Goal: Task Accomplishment & Management: Manage account settings

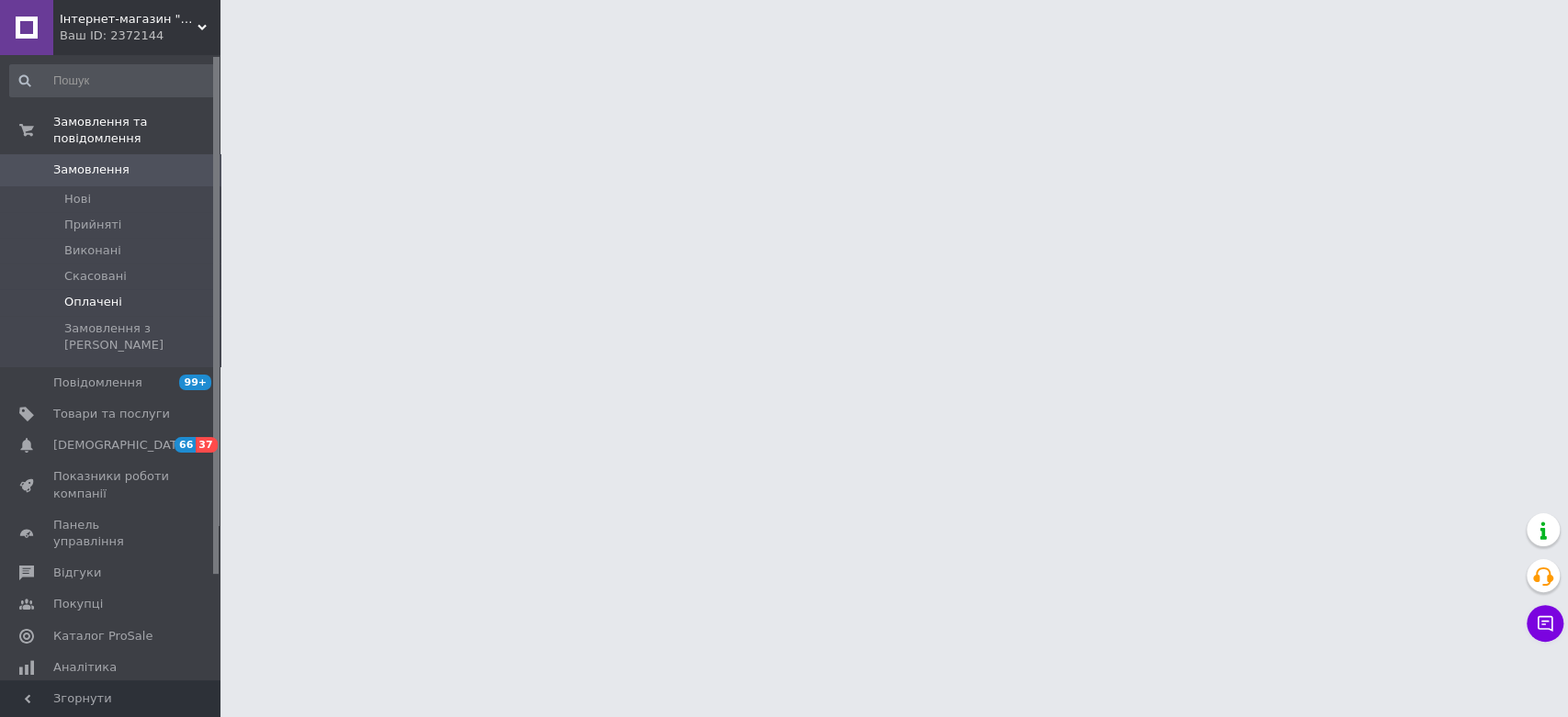
click at [101, 293] on span "Оплачені" at bounding box center [93, 302] width 58 height 17
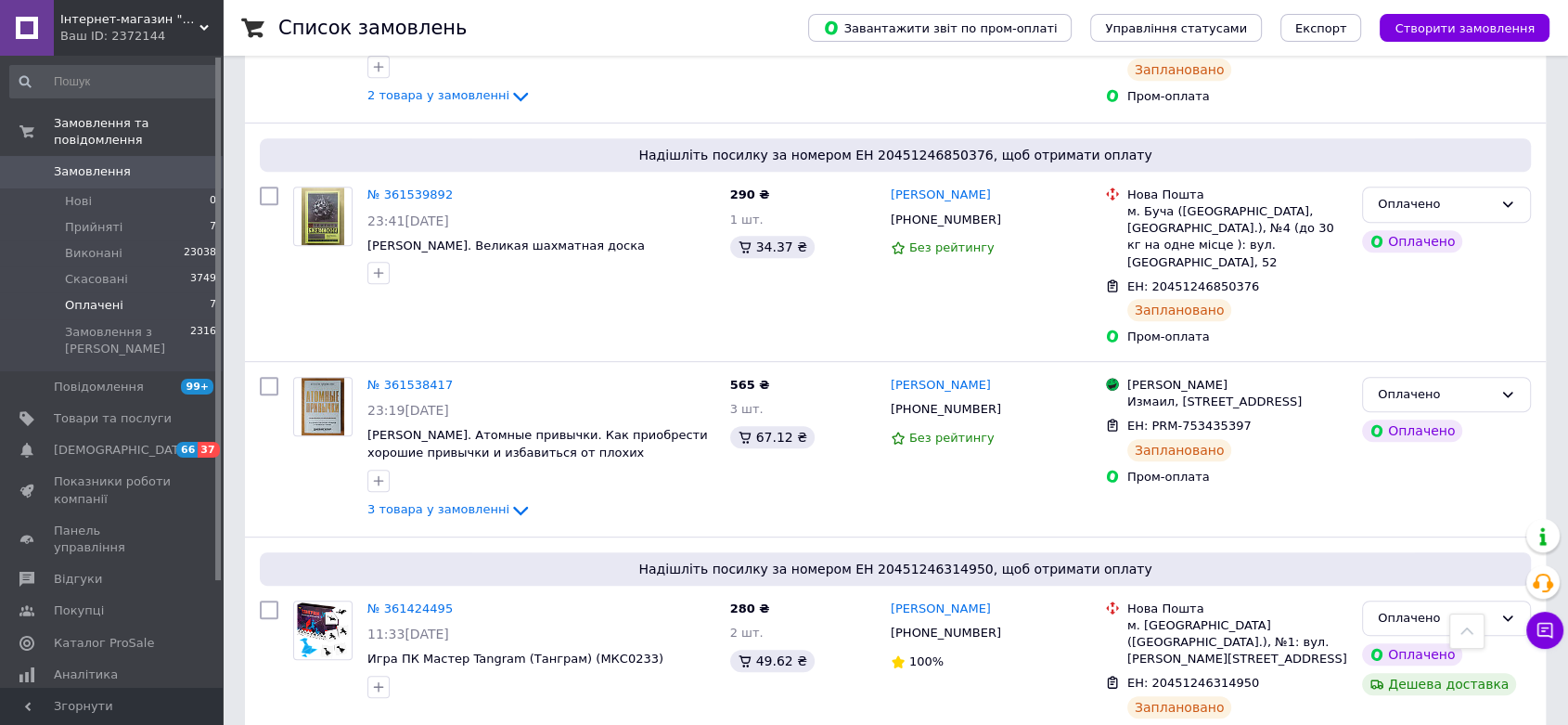
scroll to position [988, 0]
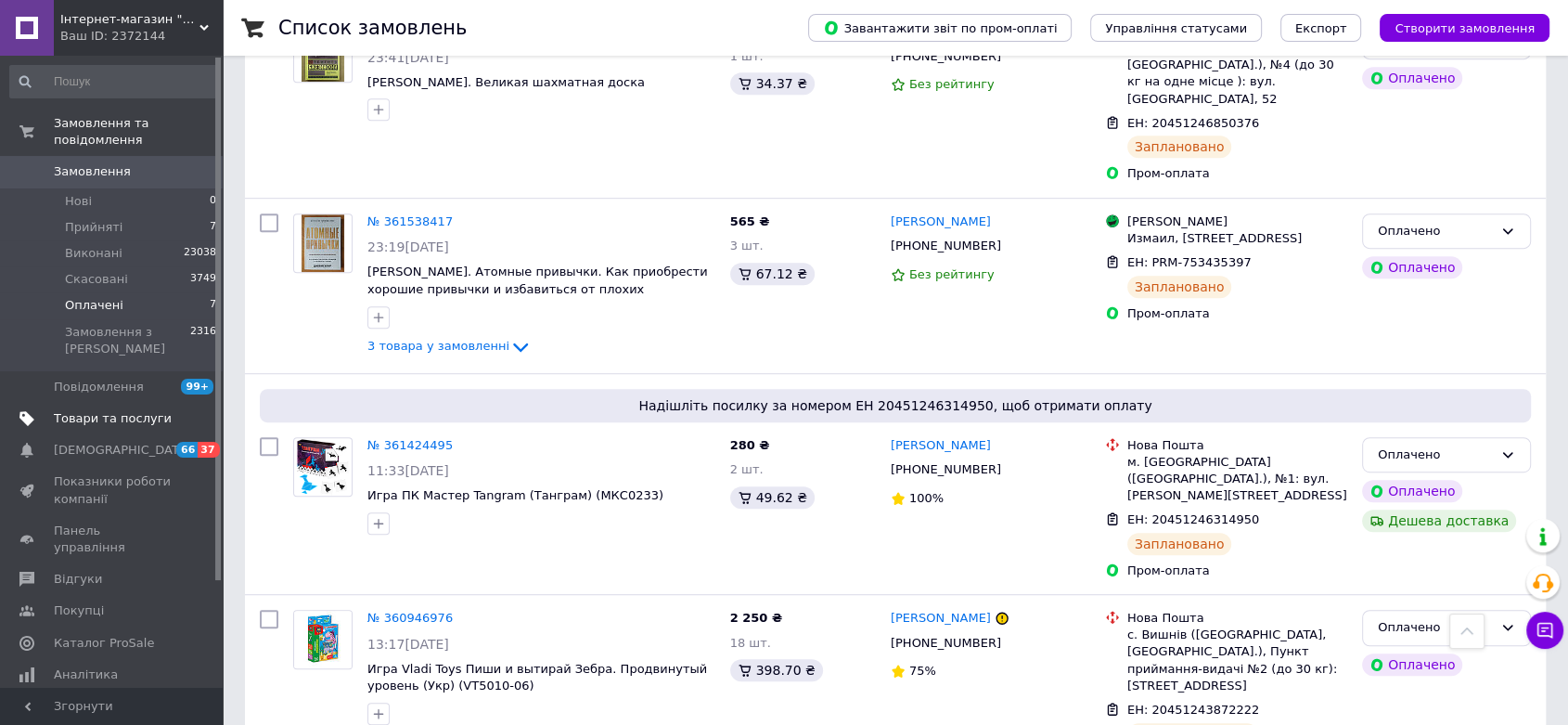
click at [97, 411] on span "Товари та послуги" at bounding box center [112, 419] width 118 height 17
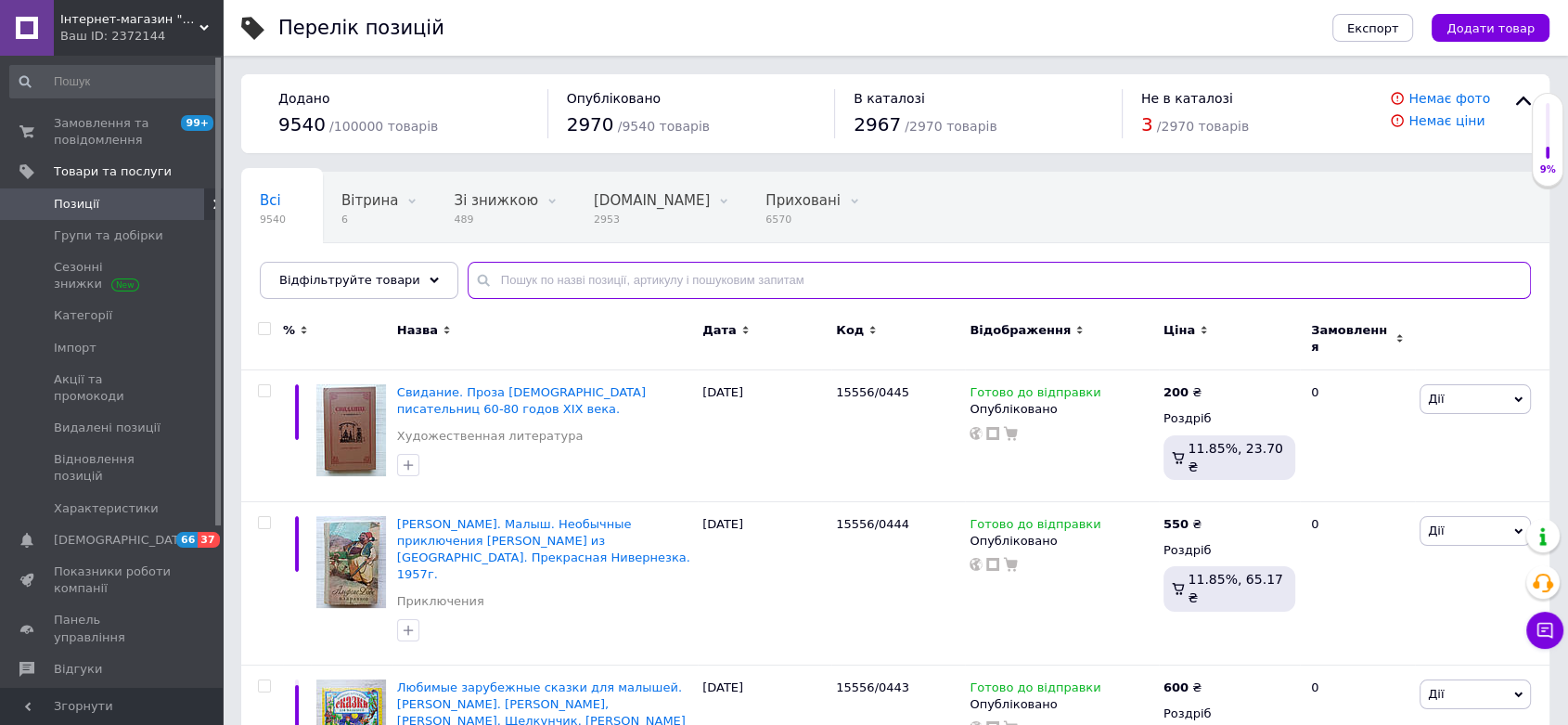
click at [529, 271] on input "text" at bounding box center [1000, 280] width 1064 height 37
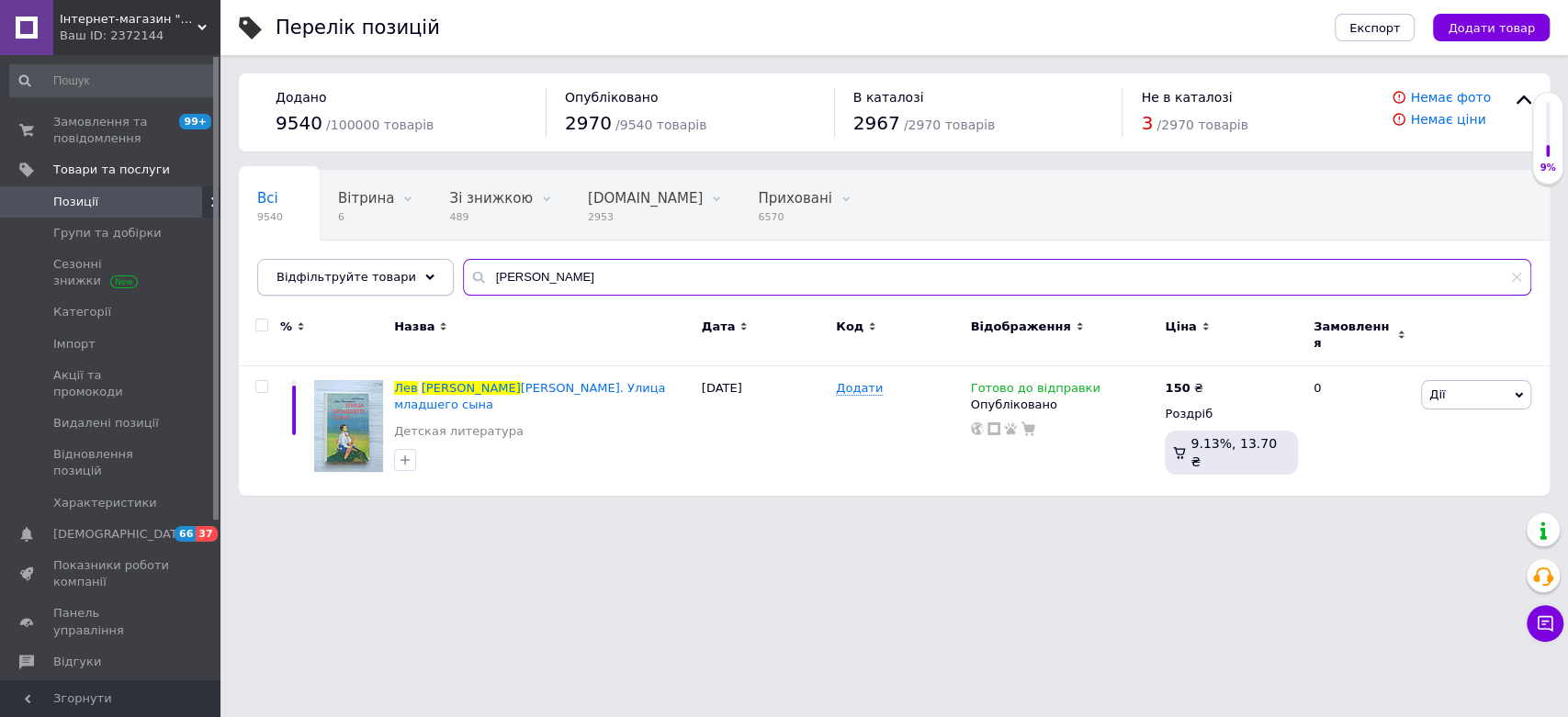
drag, startPoint x: 603, startPoint y: 280, endPoint x: 402, endPoint y: 273, distance: 201.1
click at [402, 273] on div "Відфільтруйте товари [PERSON_NAME]" at bounding box center [893, 277] width 1274 height 36
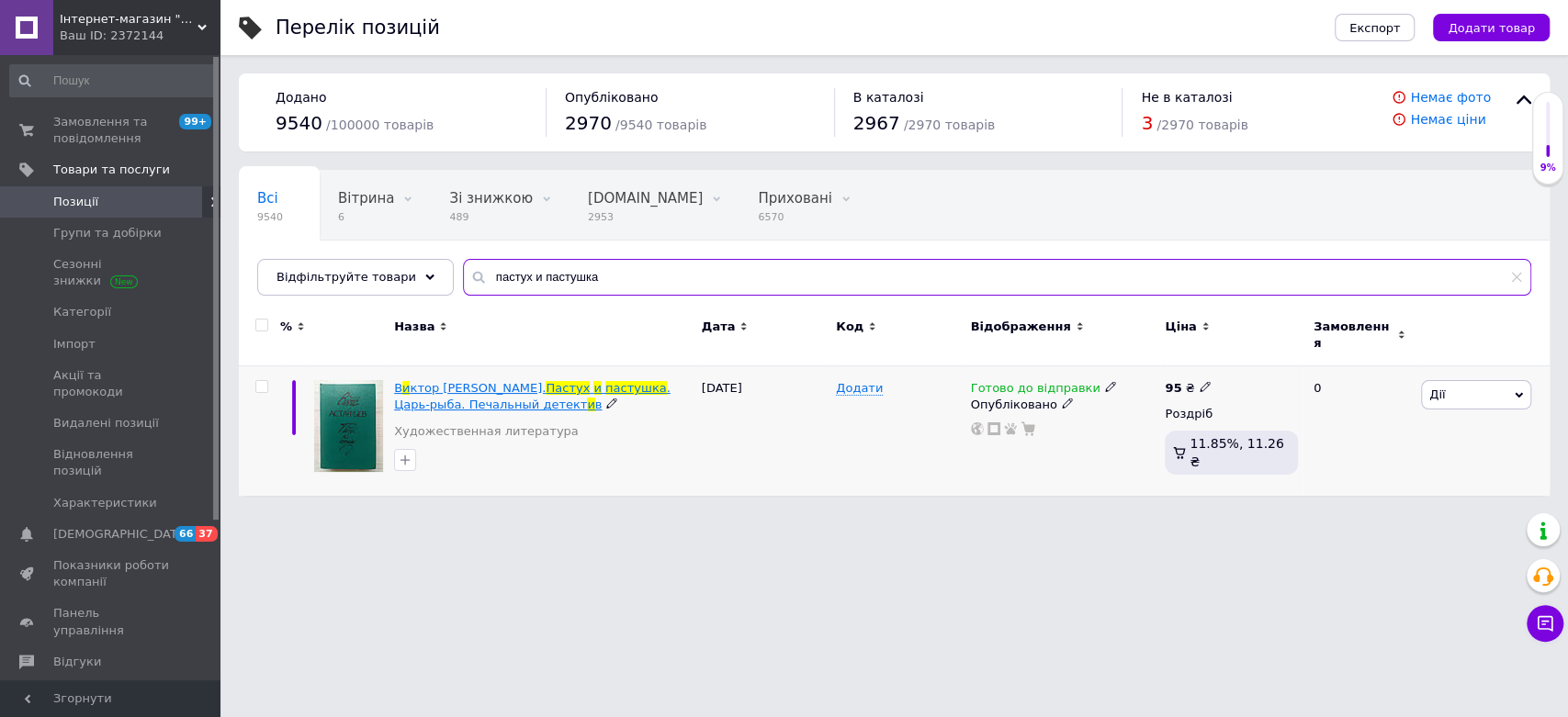
type input "пастух и пастушка"
drag, startPoint x: 459, startPoint y: 377, endPoint x: 430, endPoint y: 305, distance: 77.6
click at [459, 381] on span "ктор [PERSON_NAME]." at bounding box center [478, 387] width 136 height 14
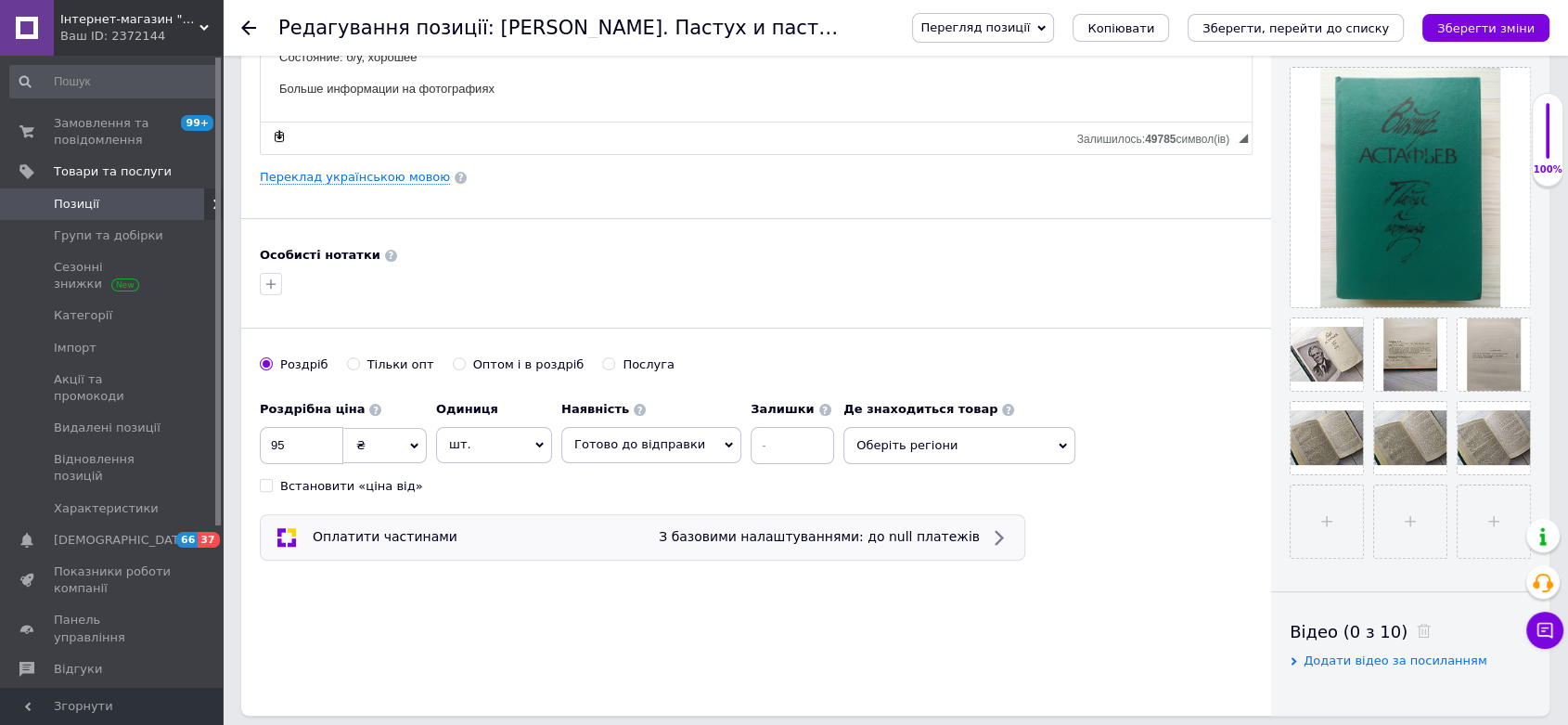
scroll to position [412, 0]
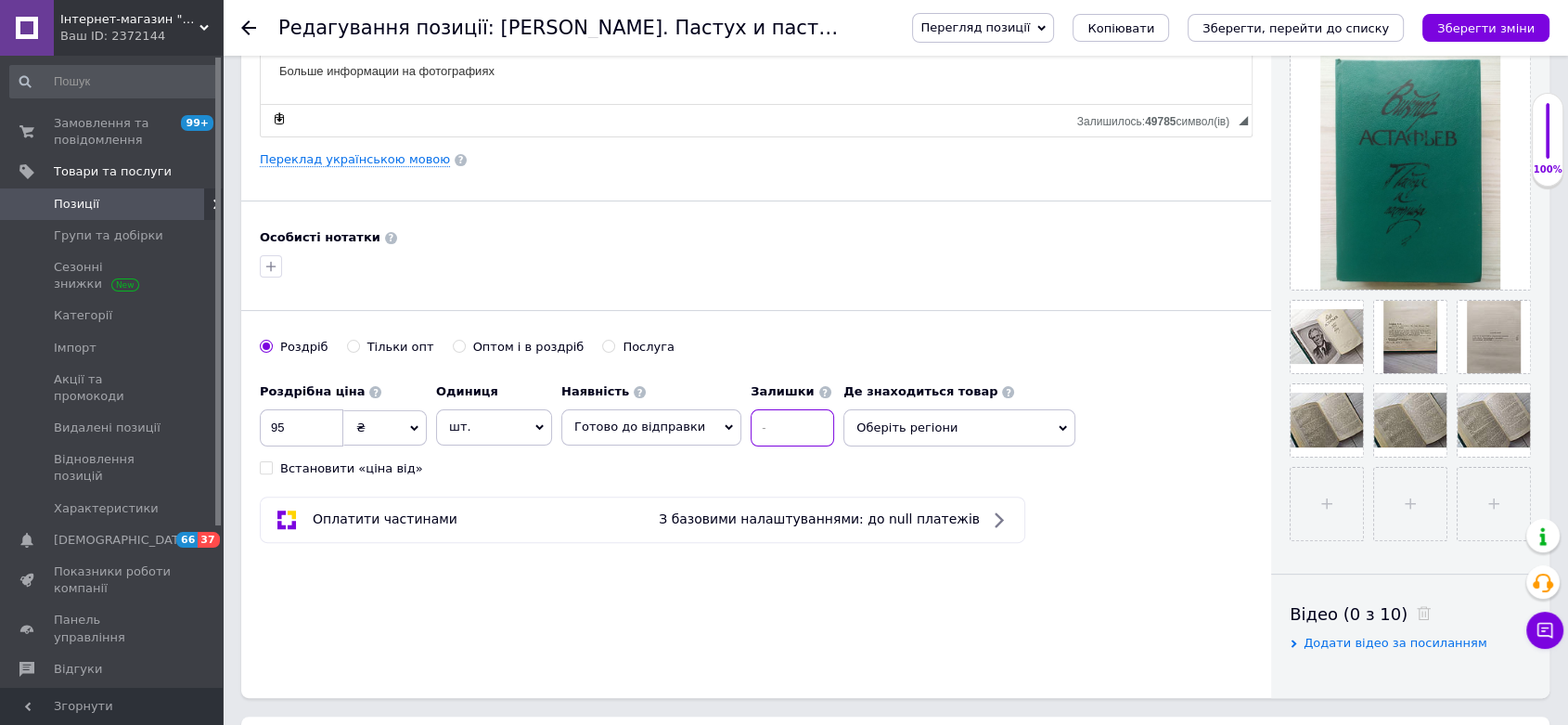
drag, startPoint x: 769, startPoint y: 418, endPoint x: 758, endPoint y: 417, distance: 11.0
click at [758, 417] on input at bounding box center [792, 427] width 84 height 37
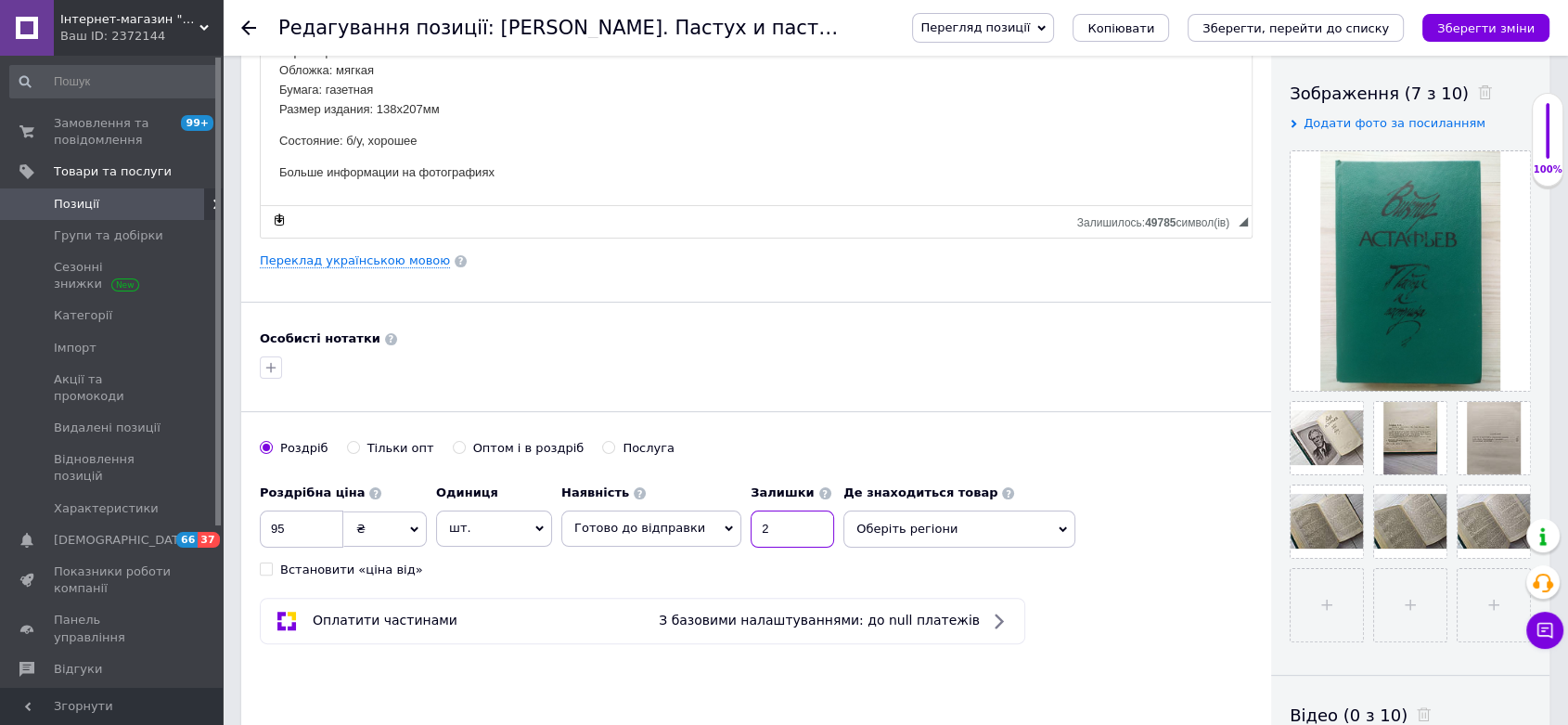
scroll to position [103, 0]
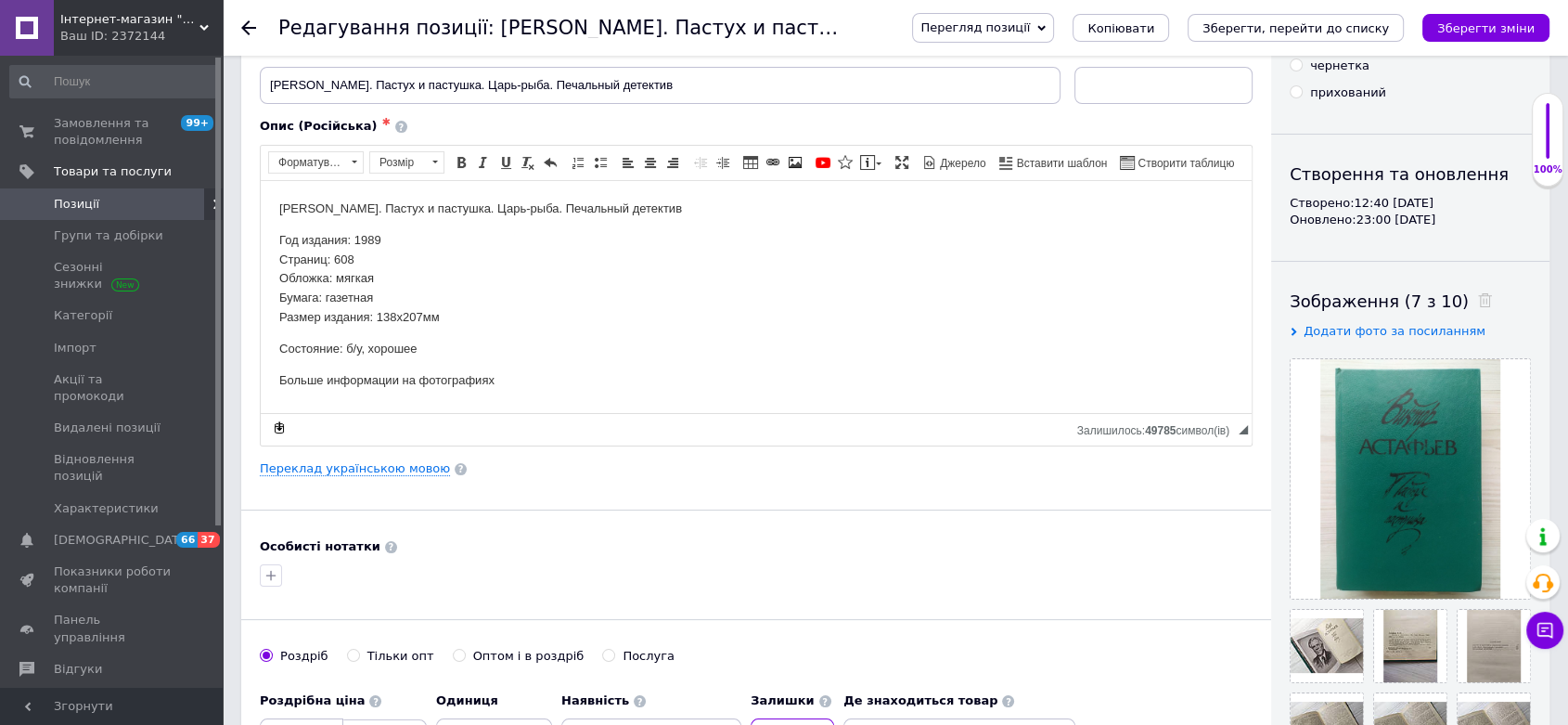
type input "2"
click at [1326, 22] on icon "Зберегти, перейти до списку" at bounding box center [1296, 28] width 186 height 14
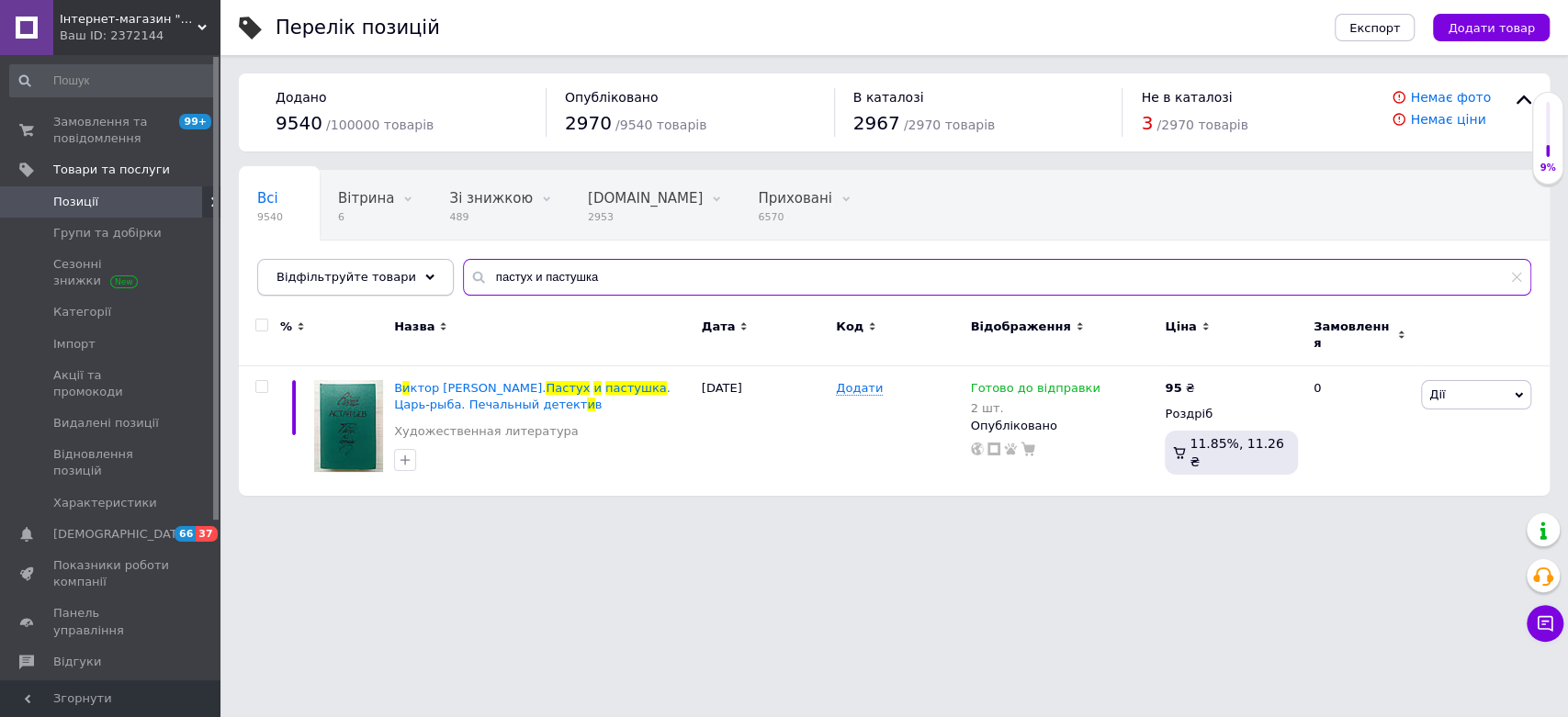
drag, startPoint x: 595, startPoint y: 272, endPoint x: 364, endPoint y: 275, distance: 231.0
click at [364, 275] on div "Відфільтруйте товари пастух и пастушка" at bounding box center [893, 277] width 1274 height 36
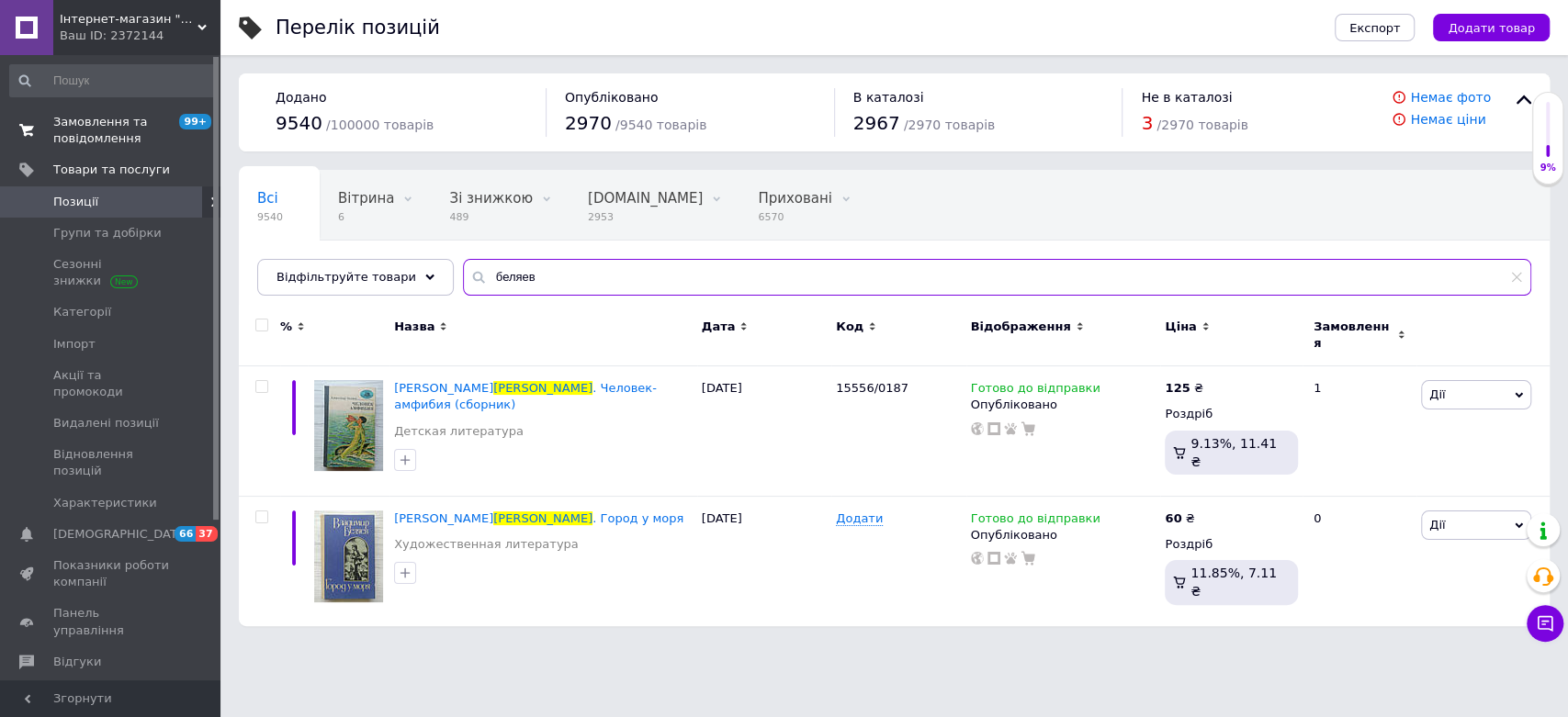
type input "беляев"
click at [57, 140] on span "Замовлення та повідомлення" at bounding box center [111, 129] width 116 height 33
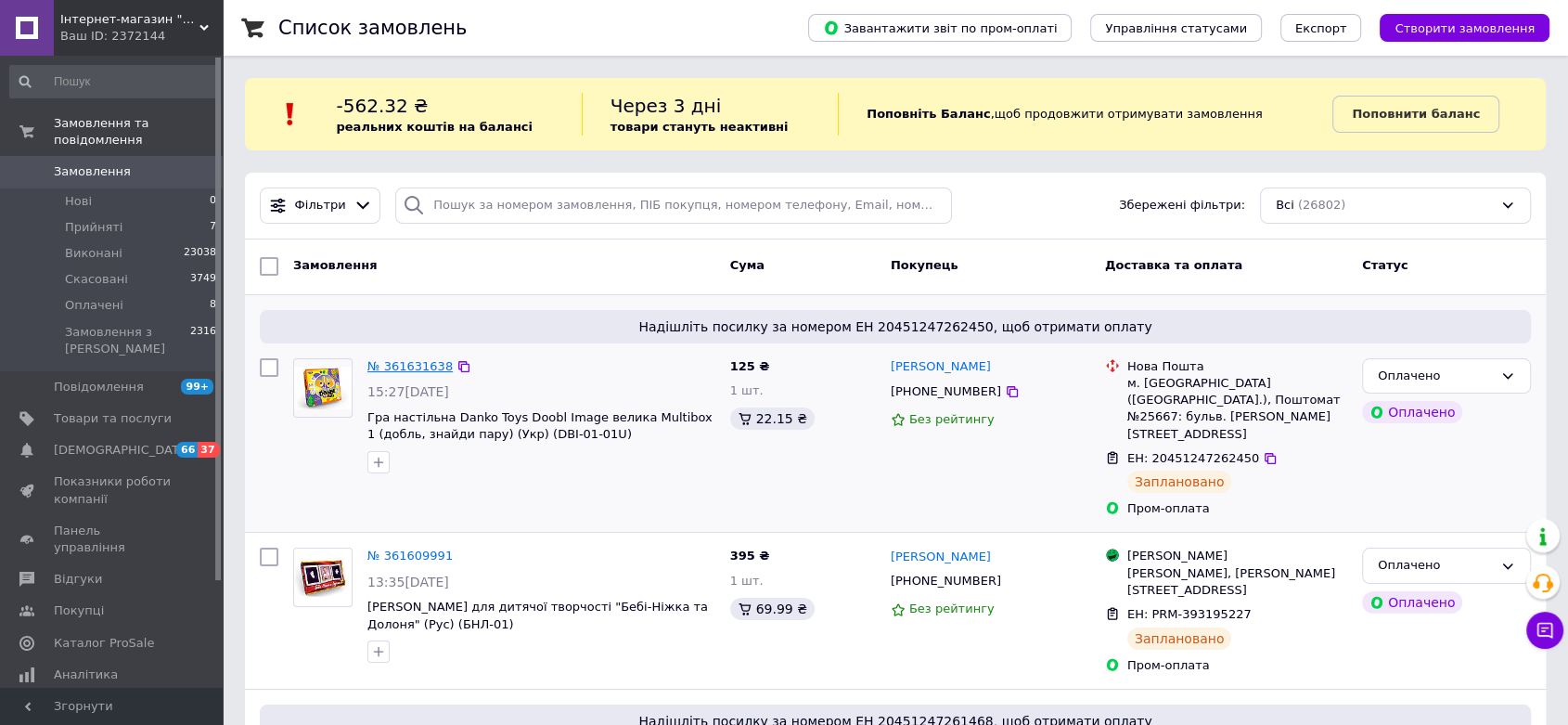
click at [383, 363] on link "№ 361631638" at bounding box center [409, 366] width 86 height 14
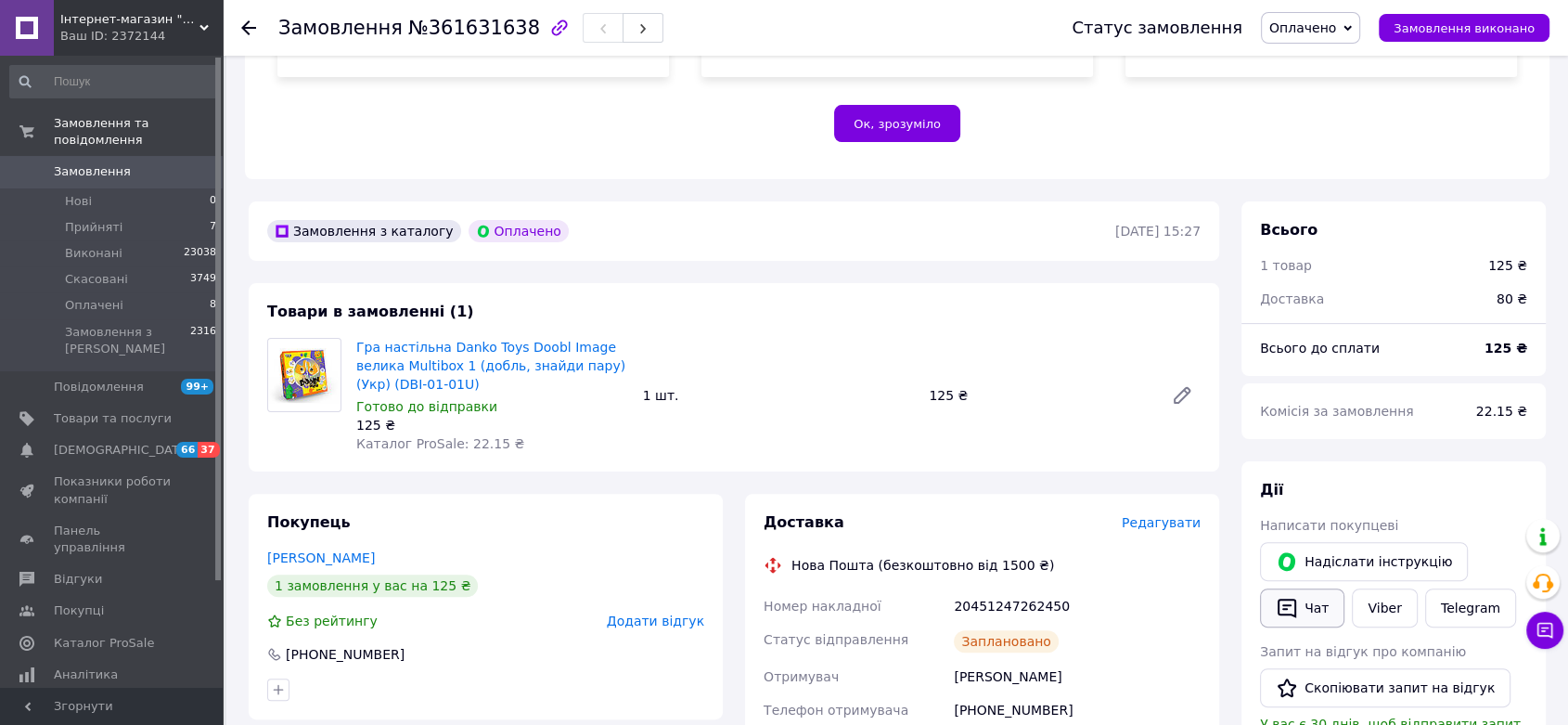
scroll to position [515, 0]
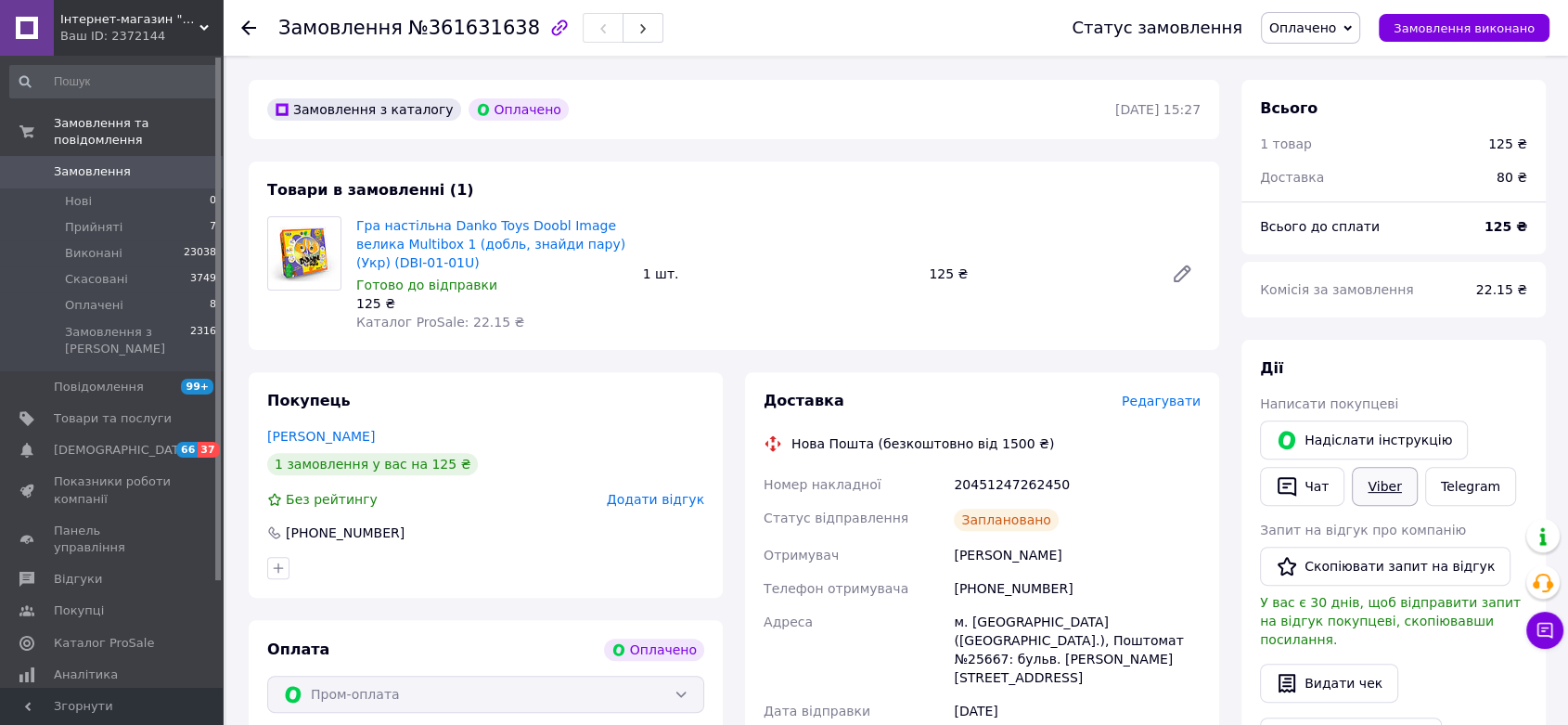
click at [1374, 467] on link "Viber" at bounding box center [1384, 486] width 65 height 39
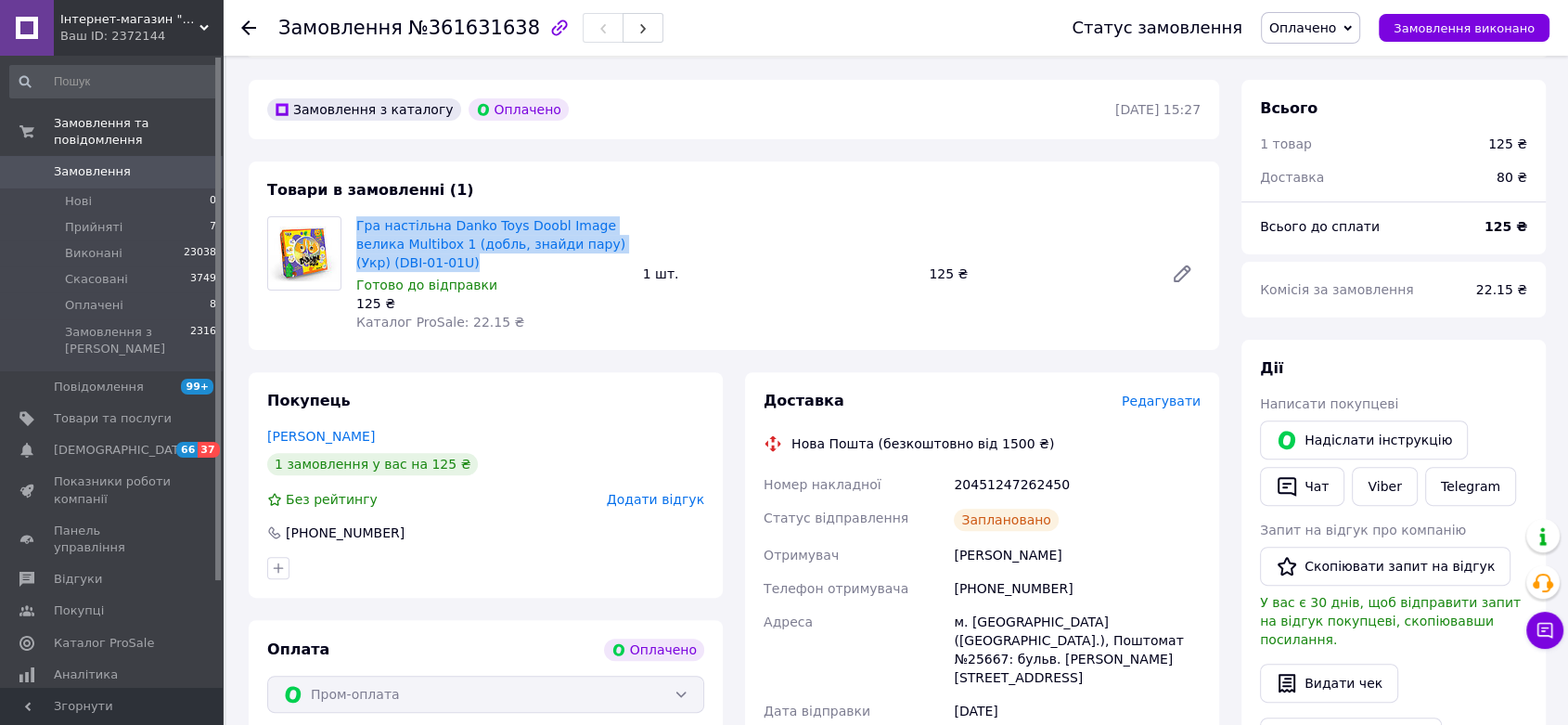
drag, startPoint x: 350, startPoint y: 208, endPoint x: 450, endPoint y: 236, distance: 103.8
click at [450, 236] on div "Гра настільна Danko Toys Doobl Image велика Multibox 1 (добль, знайди пару) (Ук…" at bounding box center [492, 274] width 287 height 122
copy link "Гра настільна Danko Toys Doobl Image велика Multibox 1 (добль, знайди пару) (Ук…"
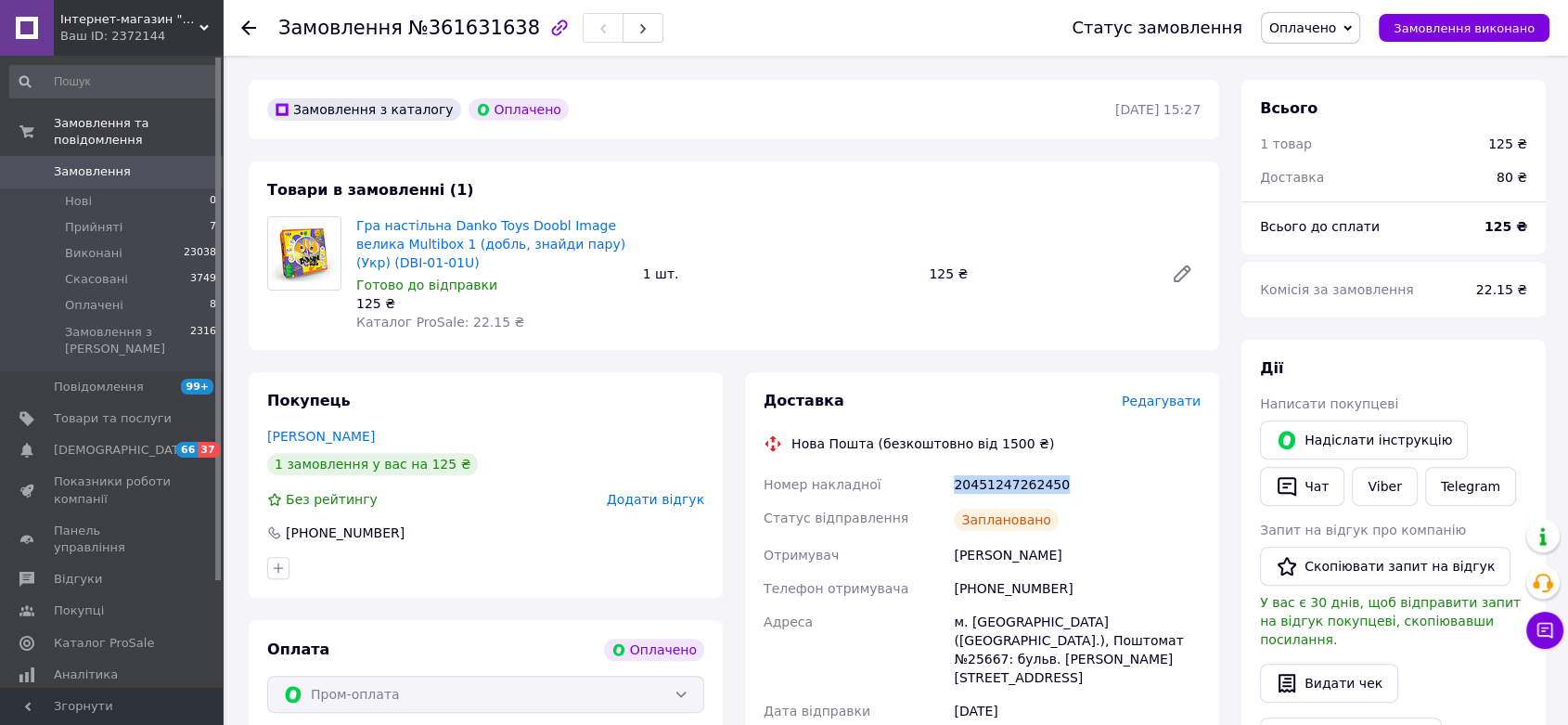
drag, startPoint x: 1079, startPoint y: 470, endPoint x: 923, endPoint y: 470, distance: 156.0
click at [923, 470] on div "Номер накладної 20451247262450 Статус відправлення Заплановано Отримувач [PERSO…" at bounding box center [982, 648] width 444 height 361
copy div "Номер накладної 20451247262450"
click at [78, 193] on span "Нові" at bounding box center [78, 201] width 27 height 17
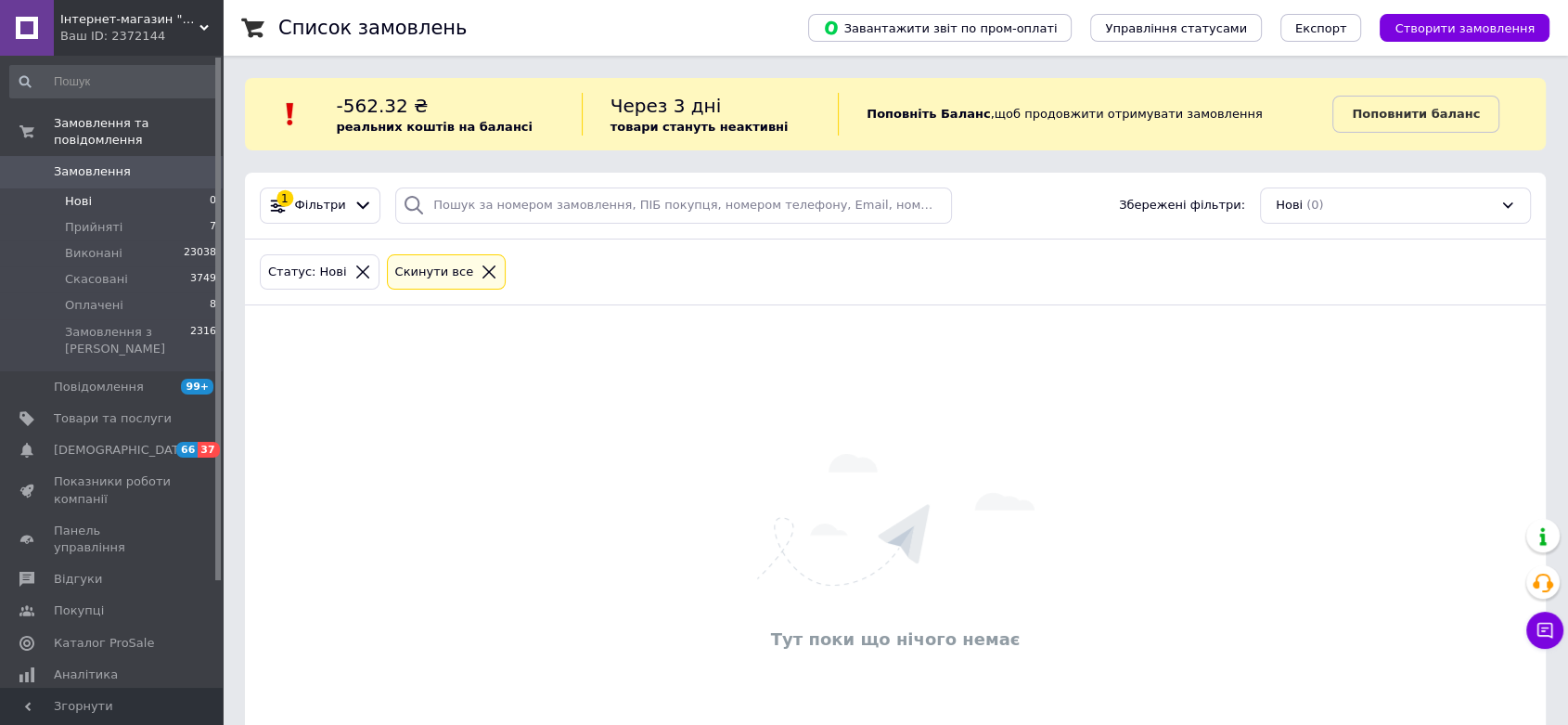
click at [481, 268] on icon at bounding box center [489, 272] width 17 height 17
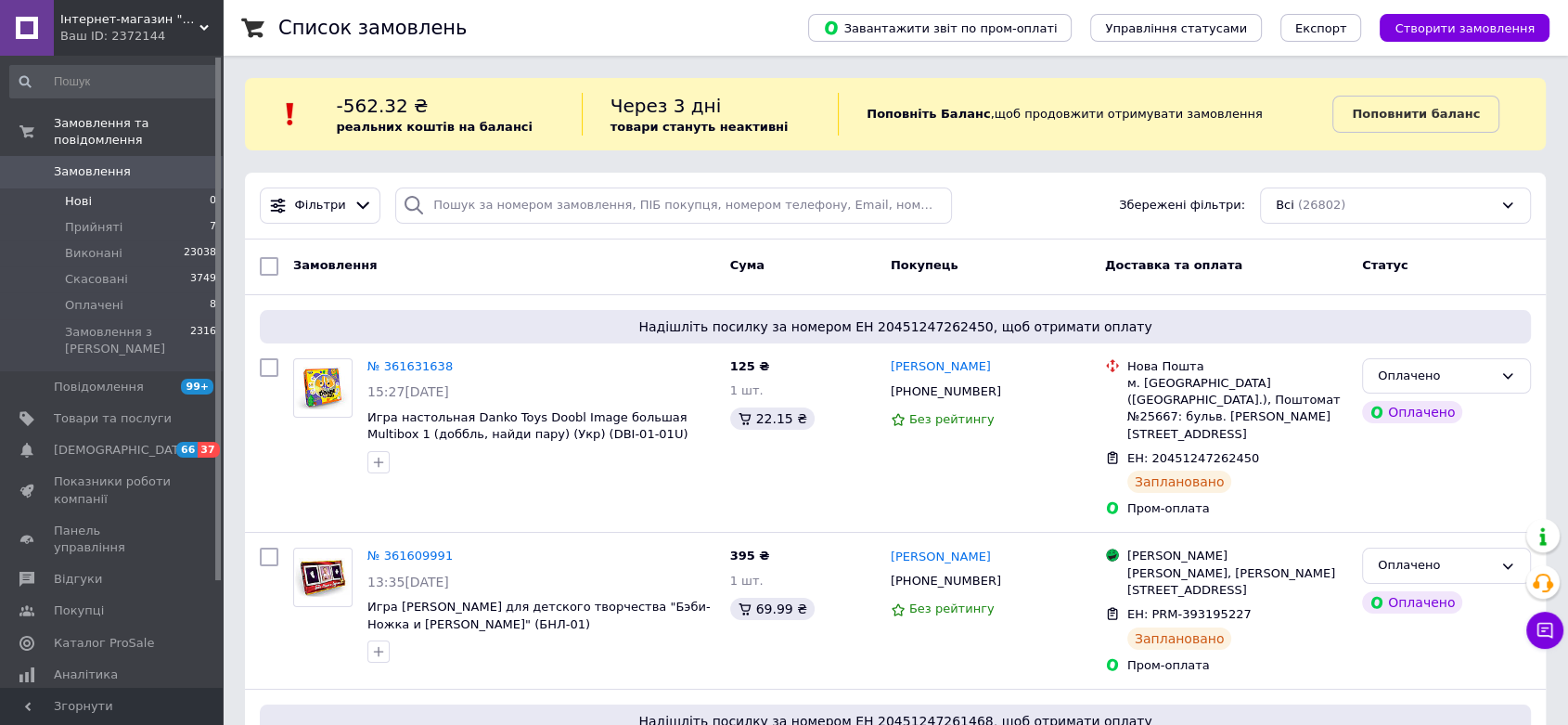
drag, startPoint x: 111, startPoint y: 381, endPoint x: 475, endPoint y: 213, distance: 400.9
click at [111, 411] on span "Товари та послуги" at bounding box center [112, 419] width 118 height 17
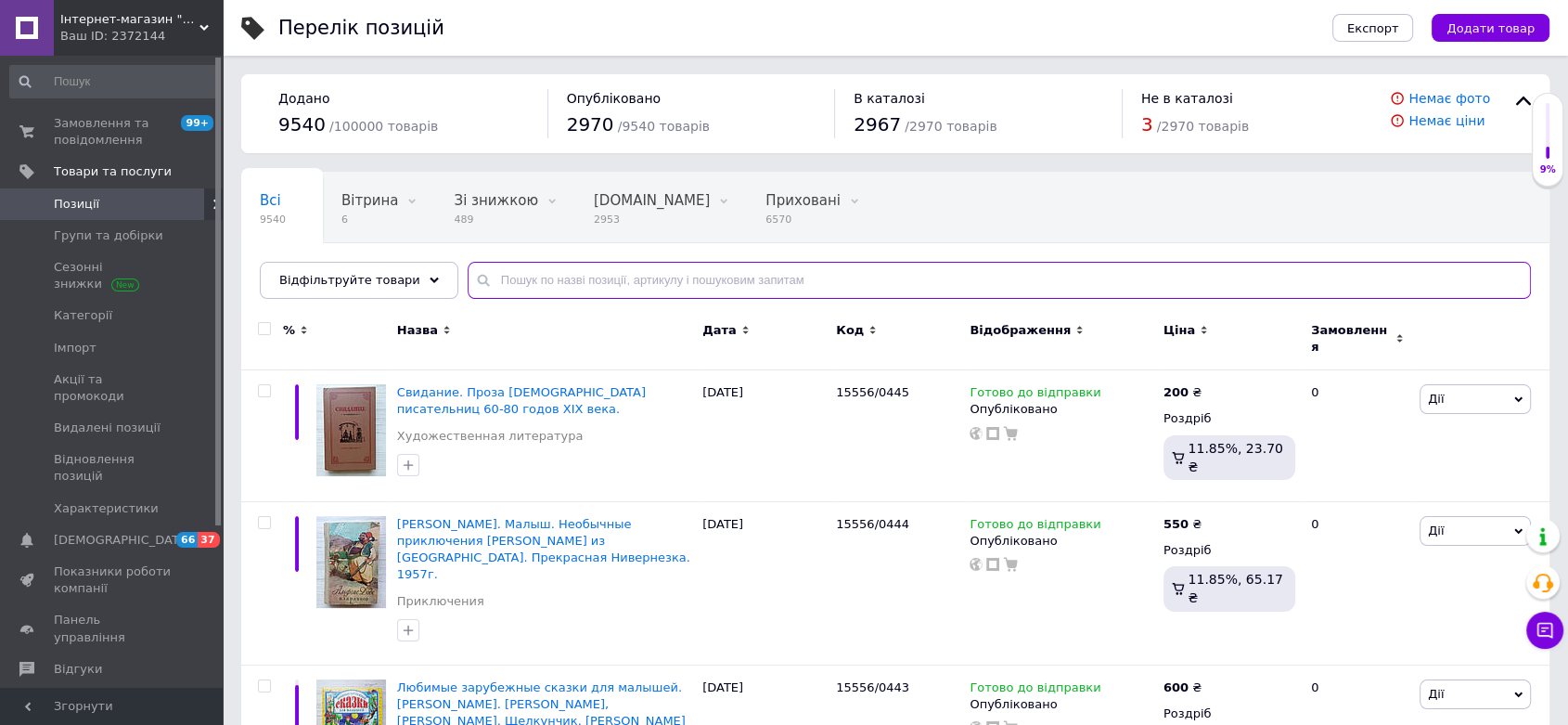
click at [580, 281] on input "text" at bounding box center [1000, 280] width 1064 height 37
paste input "[PERSON_NAME]. Тридцятирічна жінка"
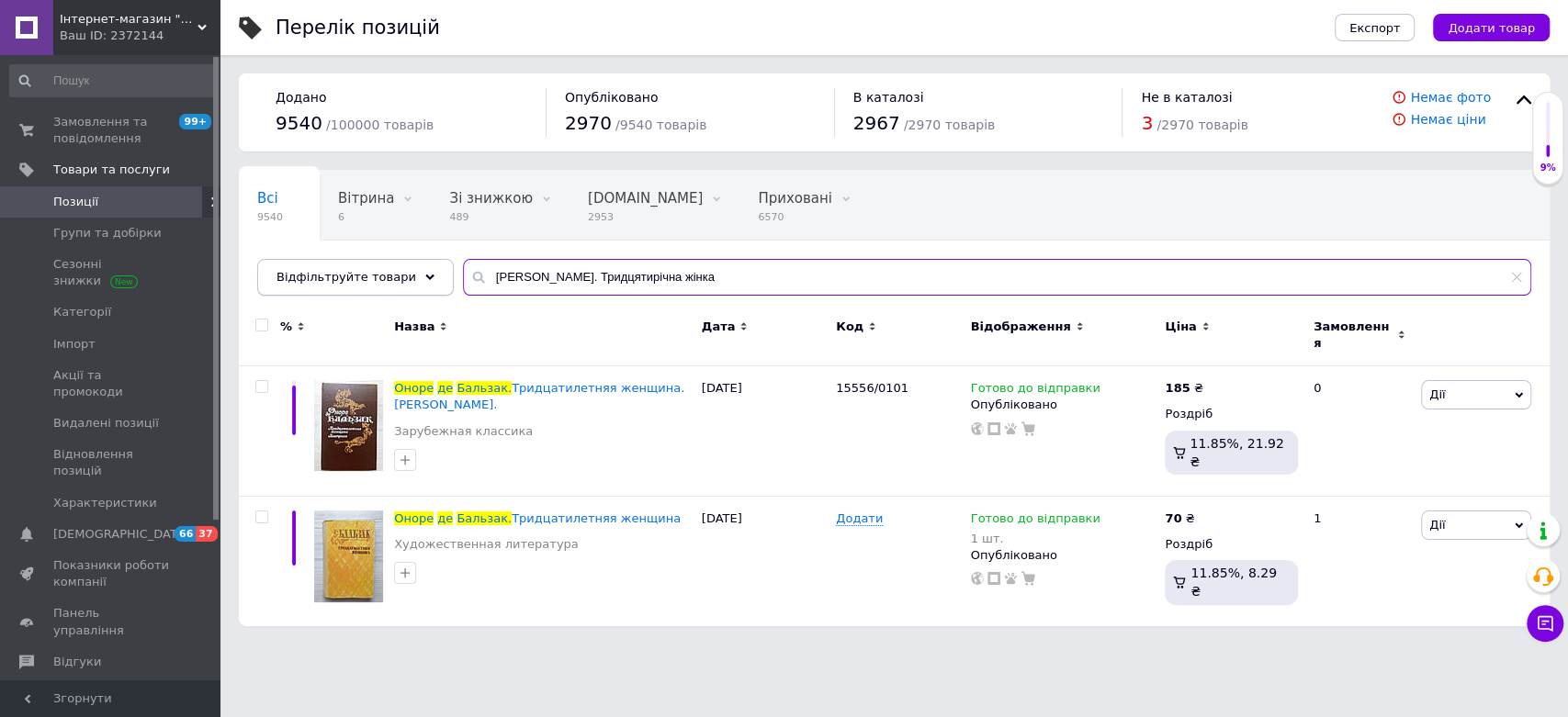
drag, startPoint x: 733, startPoint y: 277, endPoint x: 293, endPoint y: 275, distance: 440.0
click at [300, 275] on div "Відфільтруйте товари [PERSON_NAME]. Тридцятирічна жінка" at bounding box center [893, 277] width 1274 height 36
click at [293, 275] on span "Відфільтруйте товари" at bounding box center [347, 277] width 140 height 14
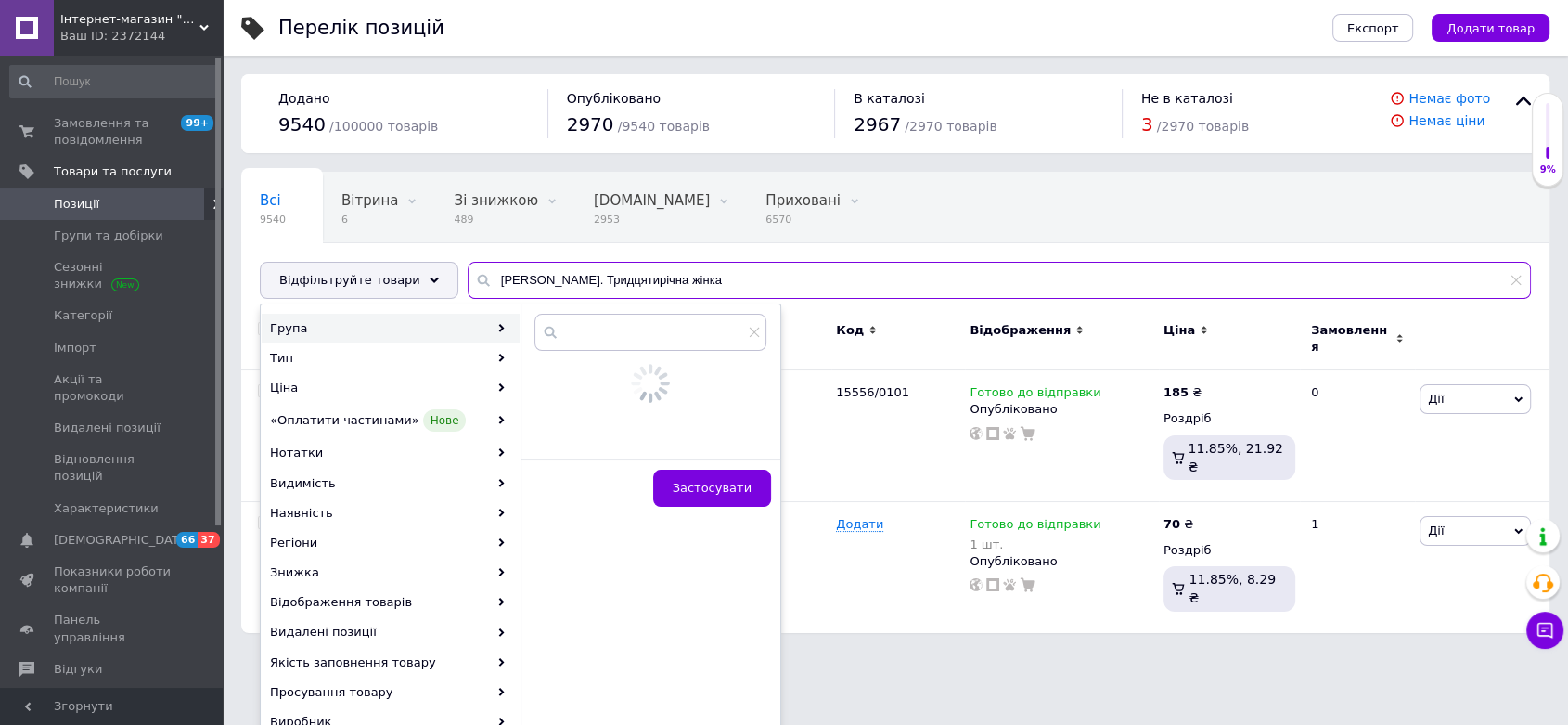
click at [572, 273] on input "[PERSON_NAME]. Тридцятирічна жінка" at bounding box center [1000, 280] width 1064 height 37
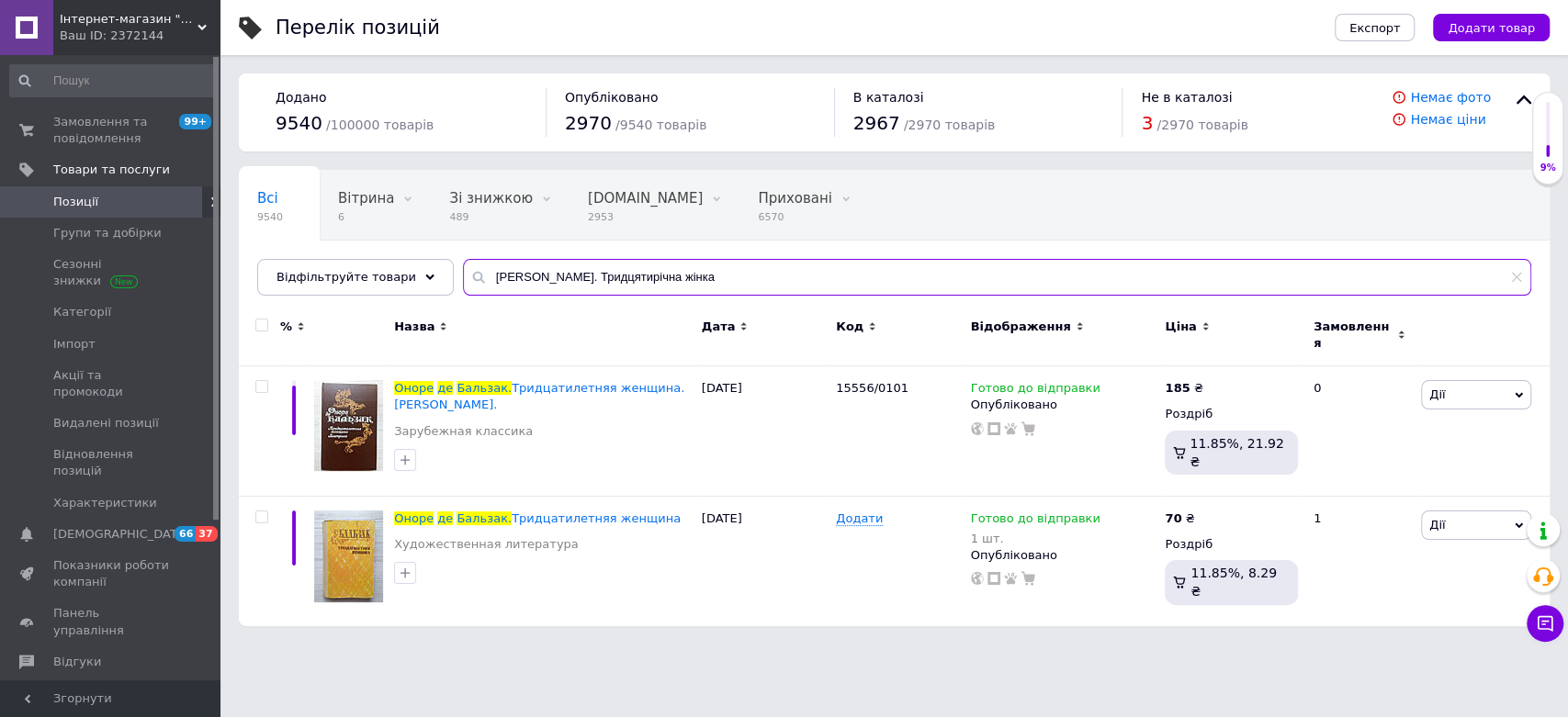
drag, startPoint x: 764, startPoint y: 281, endPoint x: 242, endPoint y: 278, distance: 522.0
click at [242, 278] on div "Всі 9540 Вітрина 6 Видалити Редагувати Зі знижкою 489 Видалити Редагувати [DOMA…" at bounding box center [893, 232] width 1311 height 126
paste input ".А.[PERSON_NAME]. Повісті та оповідання"
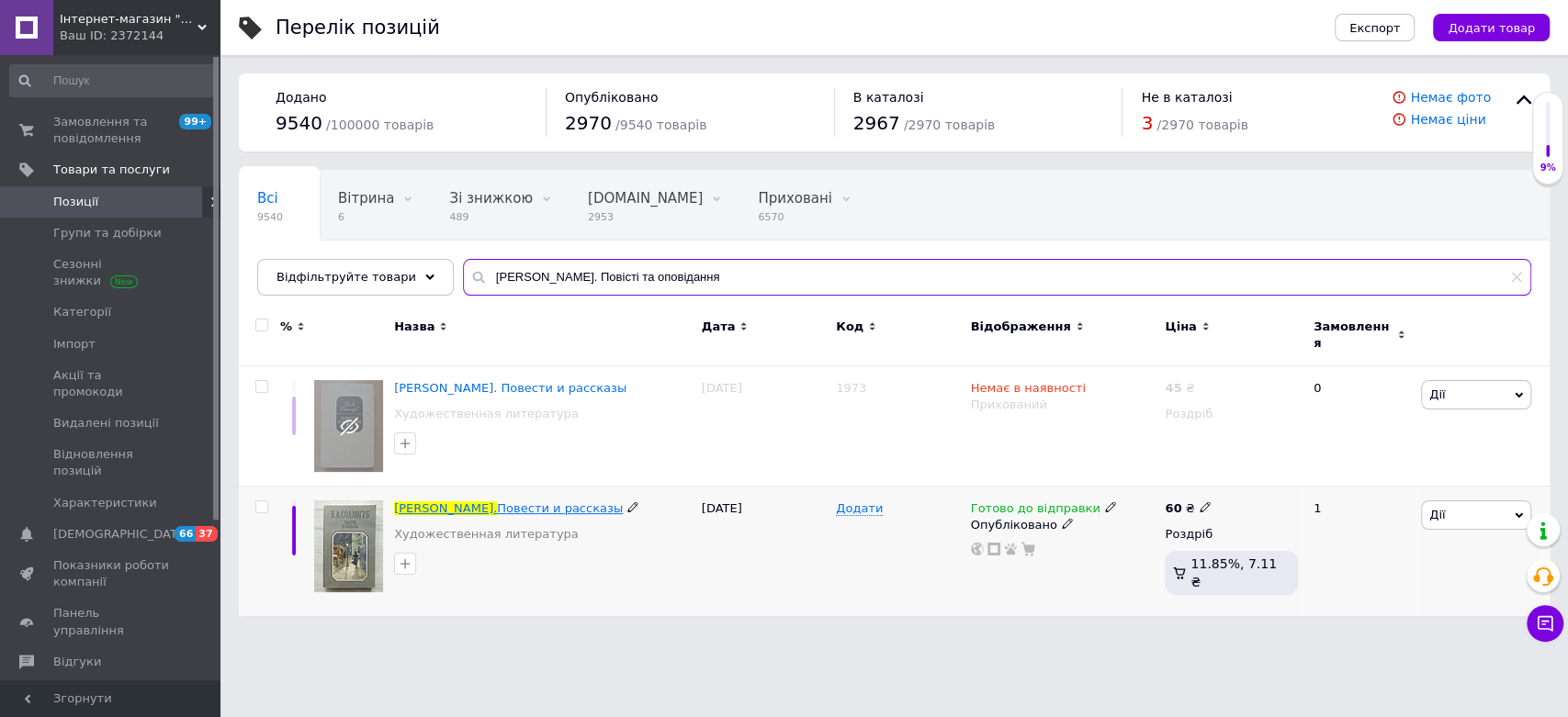
type input "[PERSON_NAME]. Повісті та оповідання"
click at [508, 501] on span "Повести и рассказы" at bounding box center [559, 507] width 126 height 14
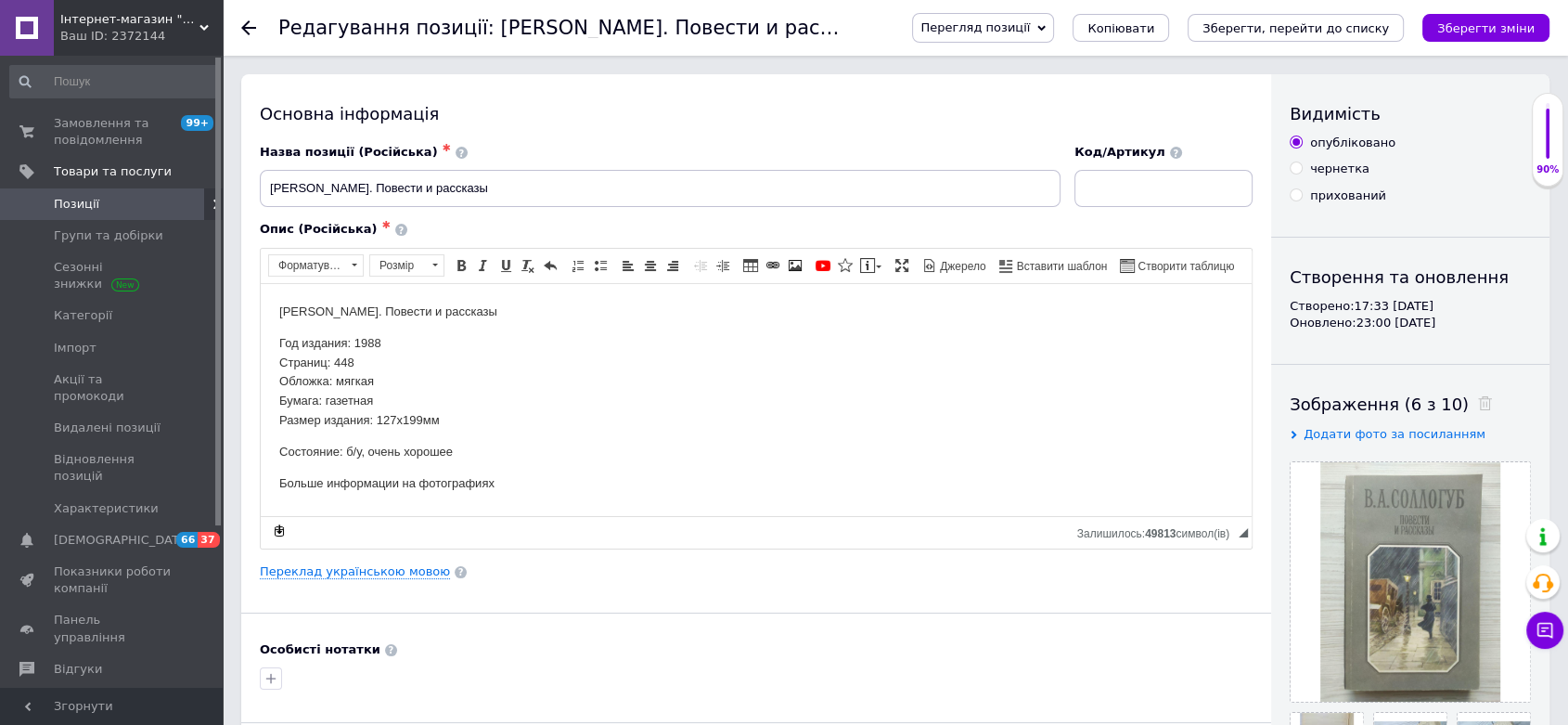
drag, startPoint x: 1305, startPoint y: 678, endPoint x: 1269, endPoint y: 678, distance: 36.0
click at [1294, 679] on div at bounding box center [1410, 582] width 239 height 239
click at [1209, 616] on div "Основна інформація Назва позиції (Російська) ✱ [PERSON_NAME]. Повести и рассказ…" at bounding box center [756, 592] width 1030 height 1036
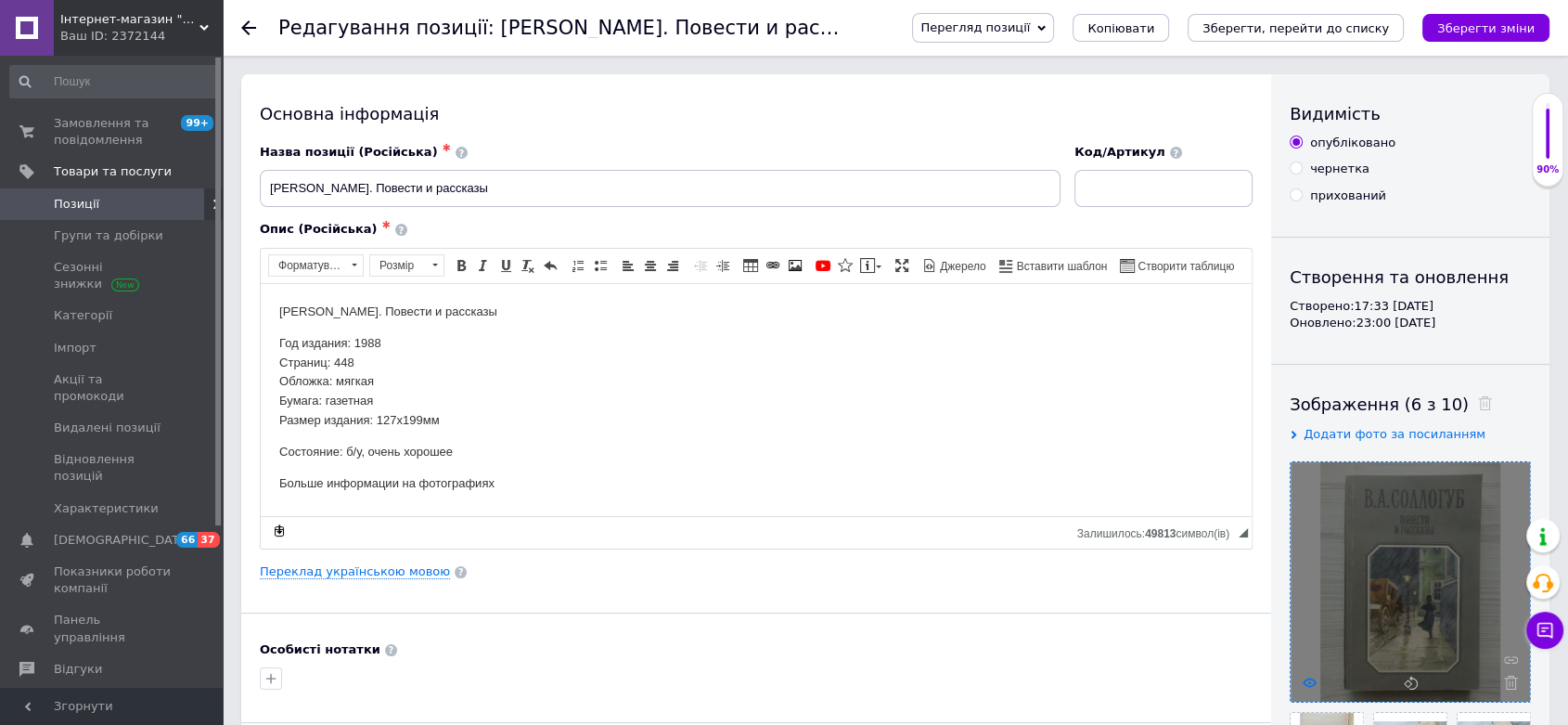
click at [1315, 681] on icon at bounding box center [1309, 683] width 14 height 14
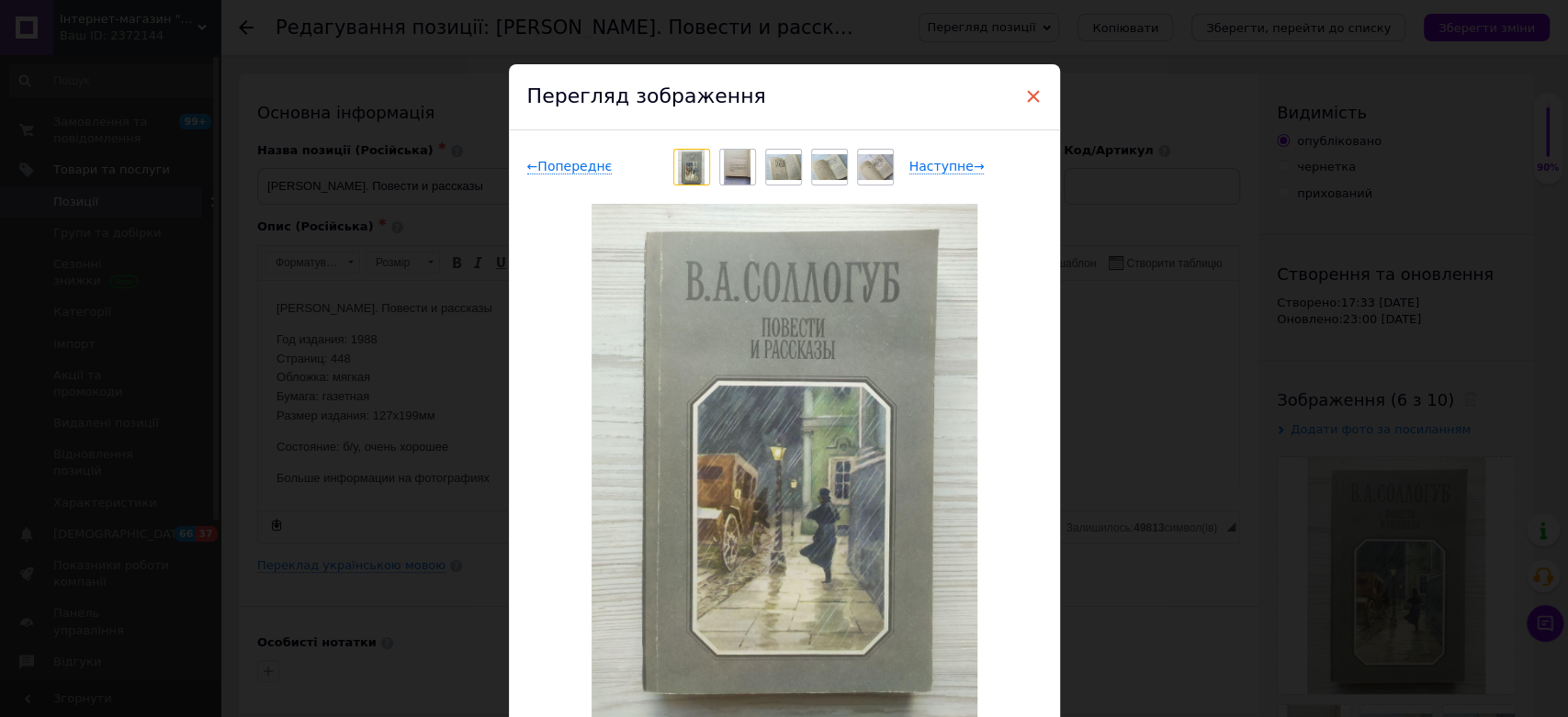
click at [1029, 94] on span "×" at bounding box center [1033, 97] width 17 height 32
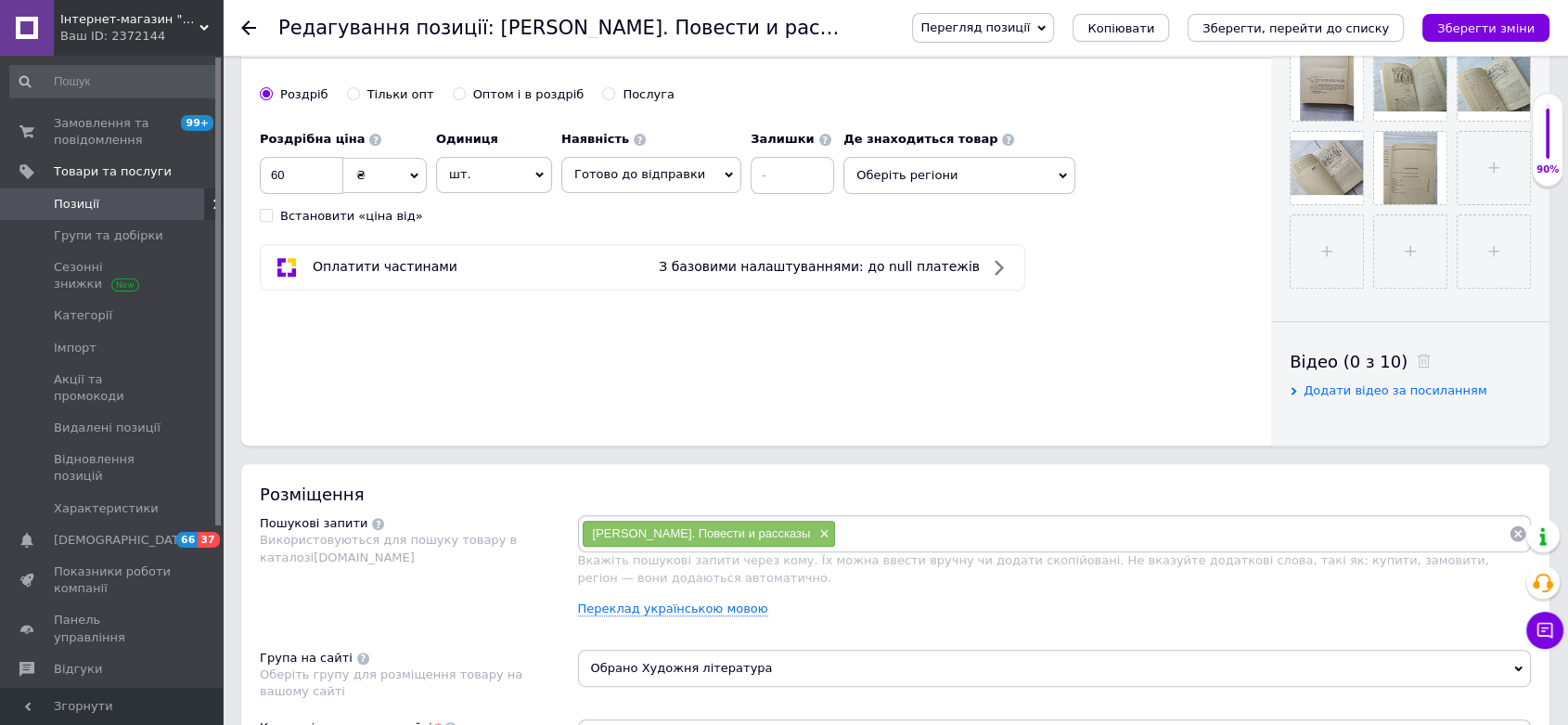
scroll to position [412, 0]
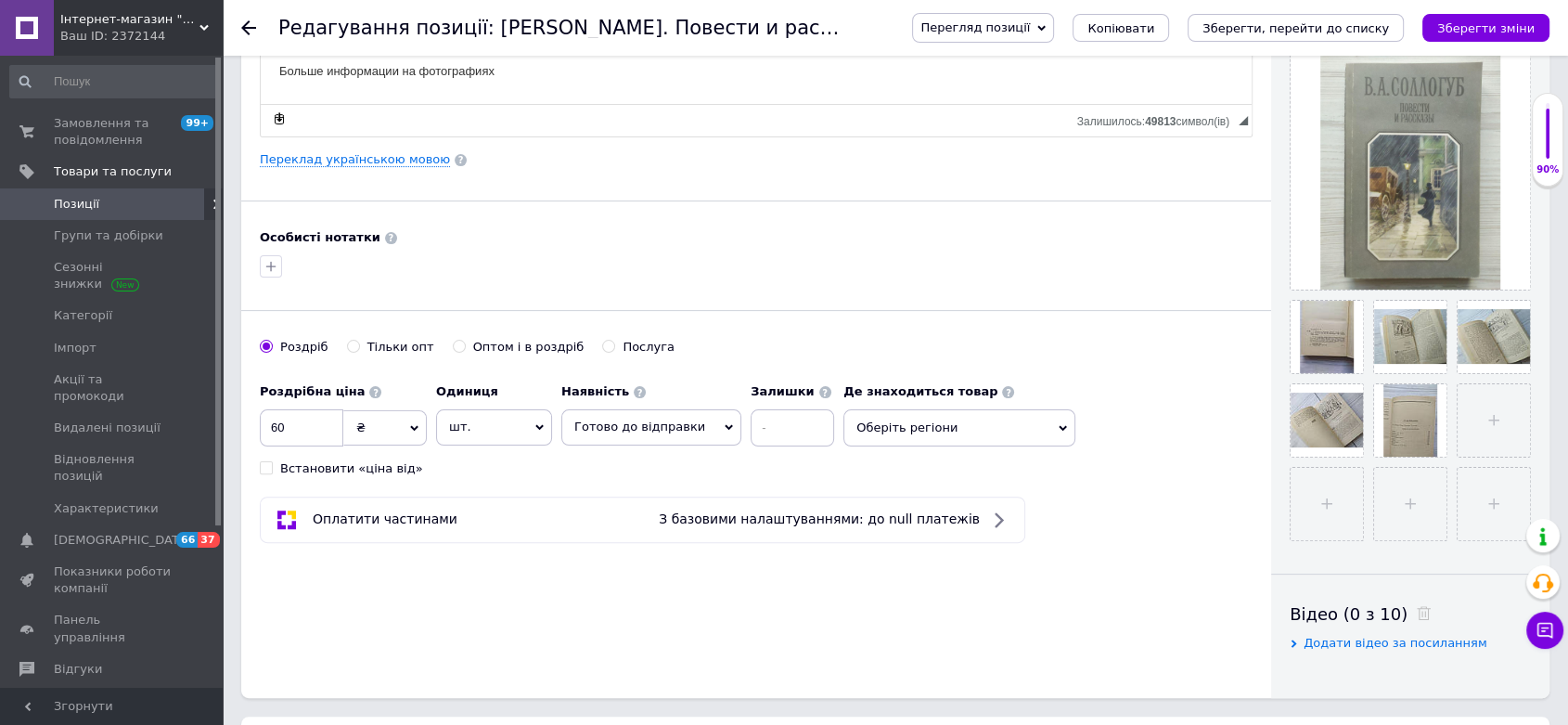
click at [609, 428] on span "Готово до відправки" at bounding box center [639, 427] width 131 height 14
click at [620, 486] on li "Немає в наявності" at bounding box center [650, 492] width 178 height 26
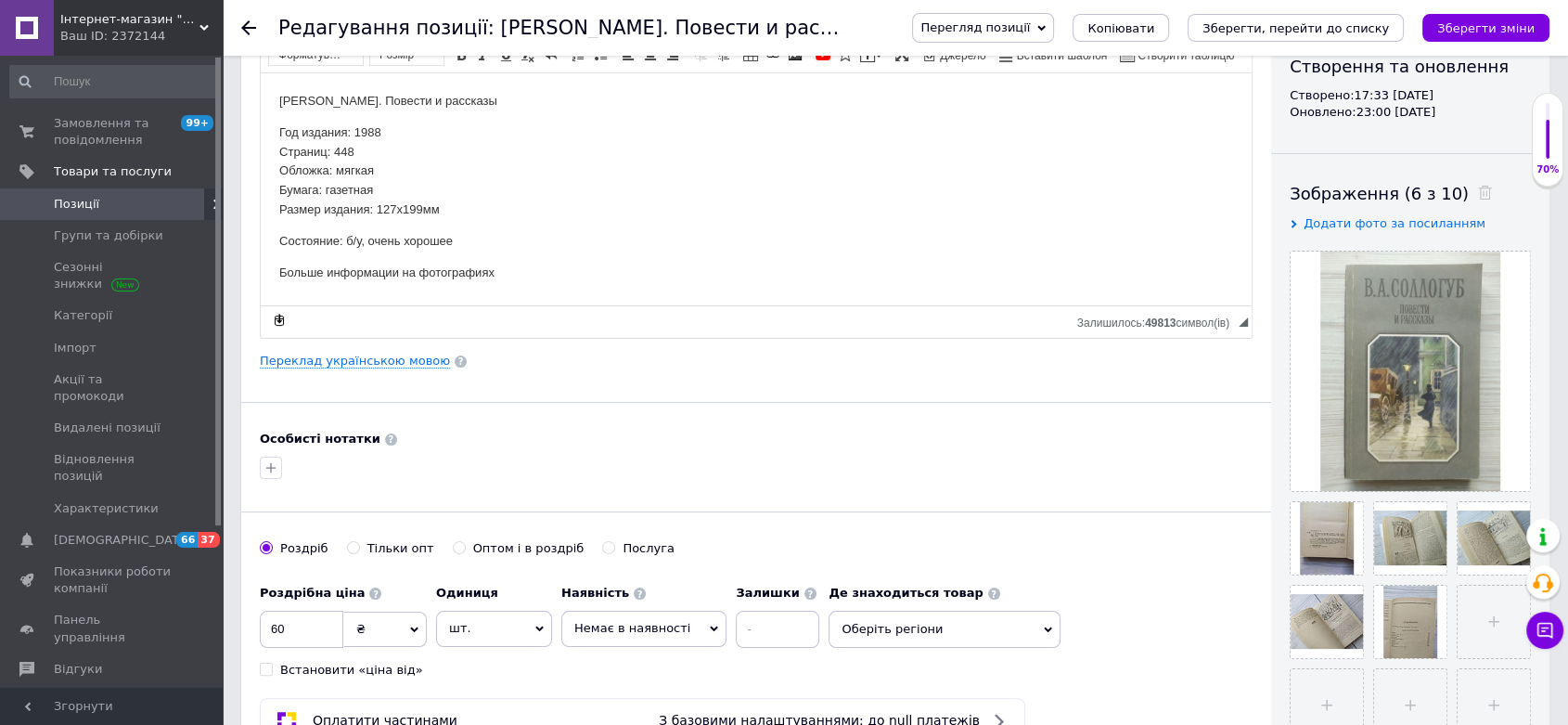
scroll to position [0, 0]
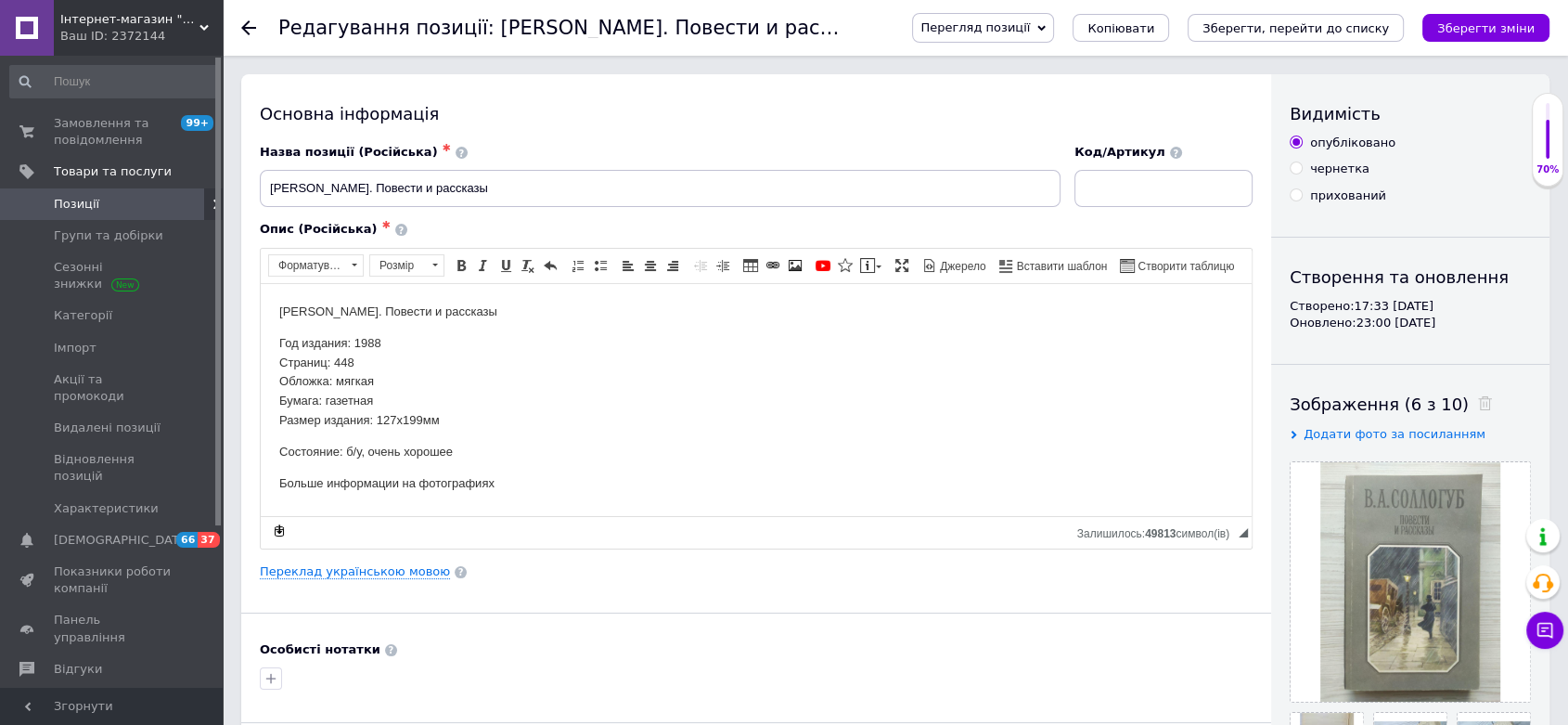
click at [1297, 191] on input "прихований" at bounding box center [1295, 194] width 12 height 12
radio input "true"
click at [1336, 28] on icon "Зберегти, перейти до списку" at bounding box center [1296, 28] width 186 height 14
